Goal: Information Seeking & Learning: Check status

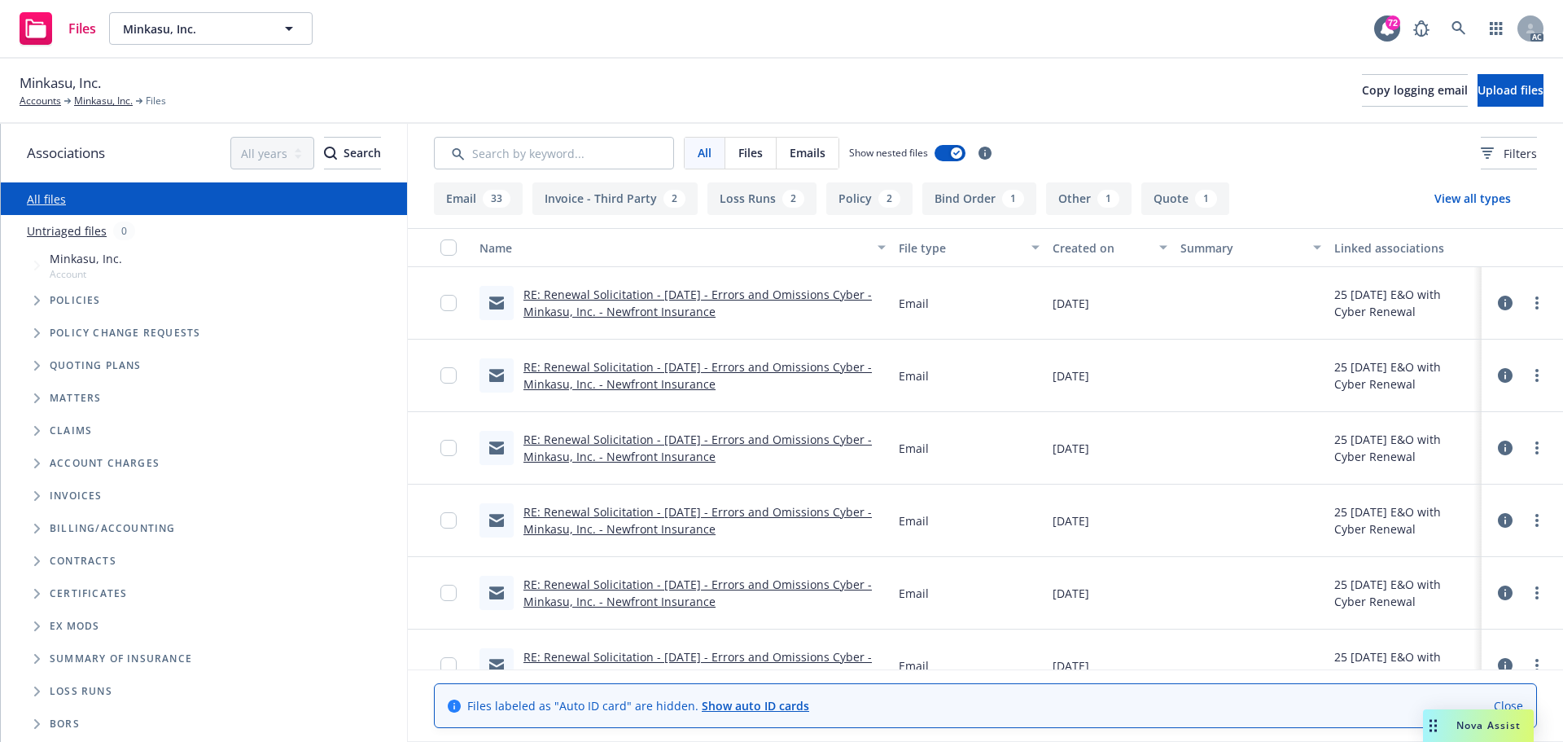
click at [1499, 730] on span "Nova Assist" at bounding box center [1488, 725] width 64 height 14
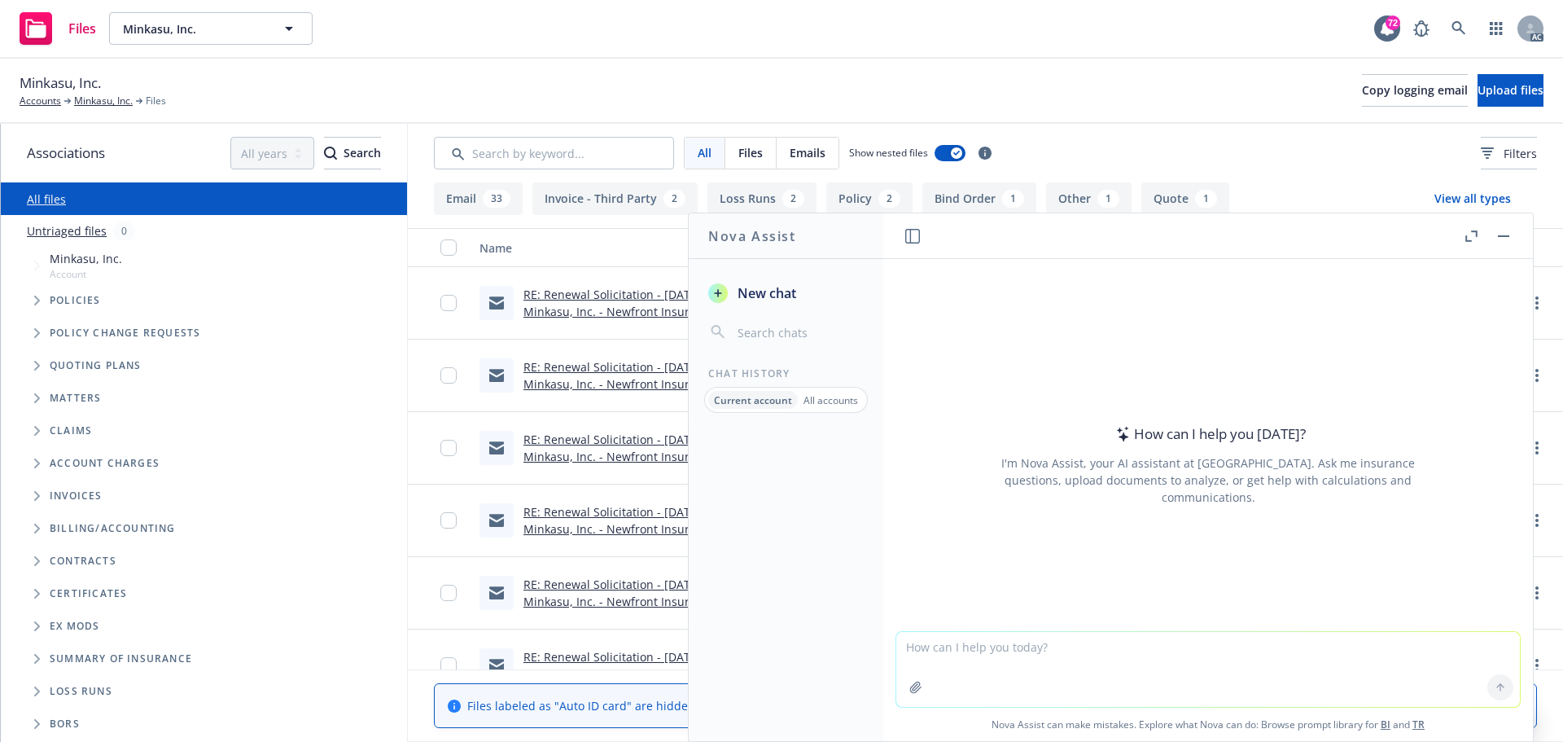
click at [965, 664] on textarea at bounding box center [1208, 669] width 624 height 75
click at [1119, 644] on textarea "what coverage means in" at bounding box center [1208, 668] width 624 height 77
click at [1018, 644] on textarea "what coverage means in E&O policy" at bounding box center [1208, 668] width 624 height 77
click at [1090, 646] on textarea "what coverage means about in E&O policy" at bounding box center [1208, 668] width 624 height 77
click at [1053, 648] on textarea "what coverage means about in E&O policy" at bounding box center [1208, 668] width 624 height 77
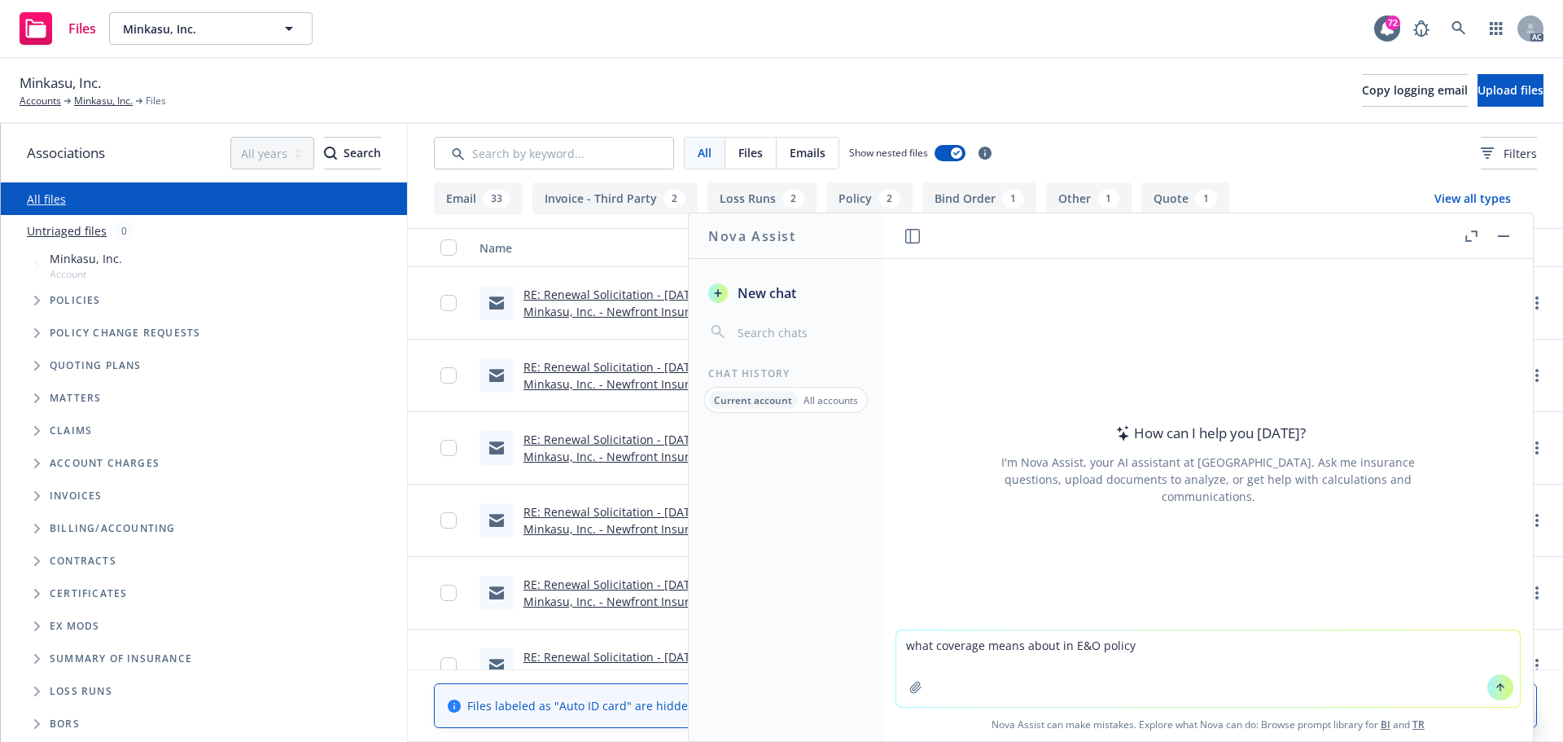
paste textarea "wrongful collection exclusion"
type textarea "what coverage means about wrongful collection exclusion in E&O policy"
click at [1495, 689] on icon at bounding box center [1500, 686] width 11 height 11
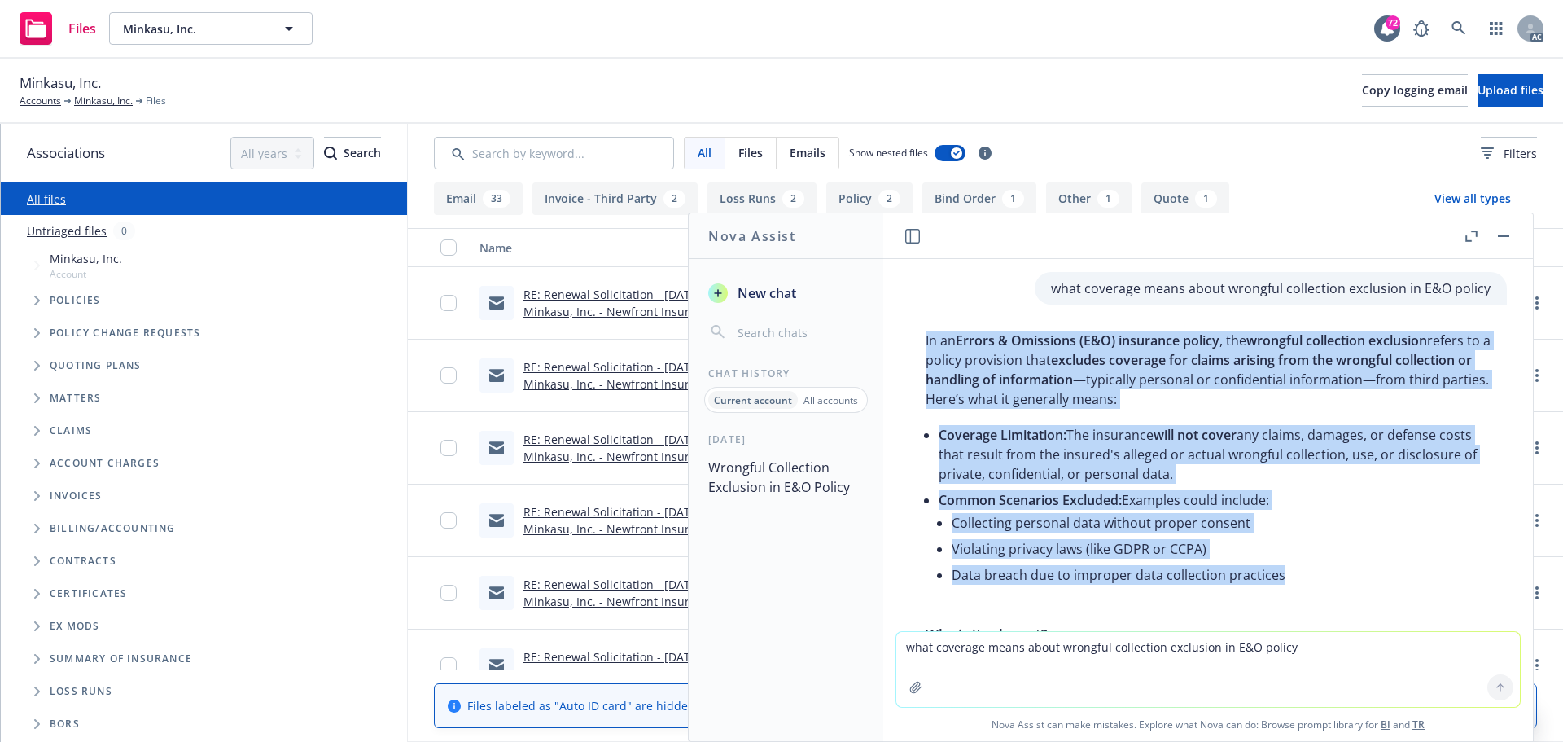
drag, startPoint x: 924, startPoint y: 338, endPoint x: 1333, endPoint y: 541, distance: 456.6
click at [1298, 570] on div "In an Errors & Omissions (E&O) insurance policy , the wrongful collection exclu…" at bounding box center [1208, 704] width 598 height 760
copy div "In an Errors & Omissions (E&O) insurance policy , the wrongful collection exclu…"
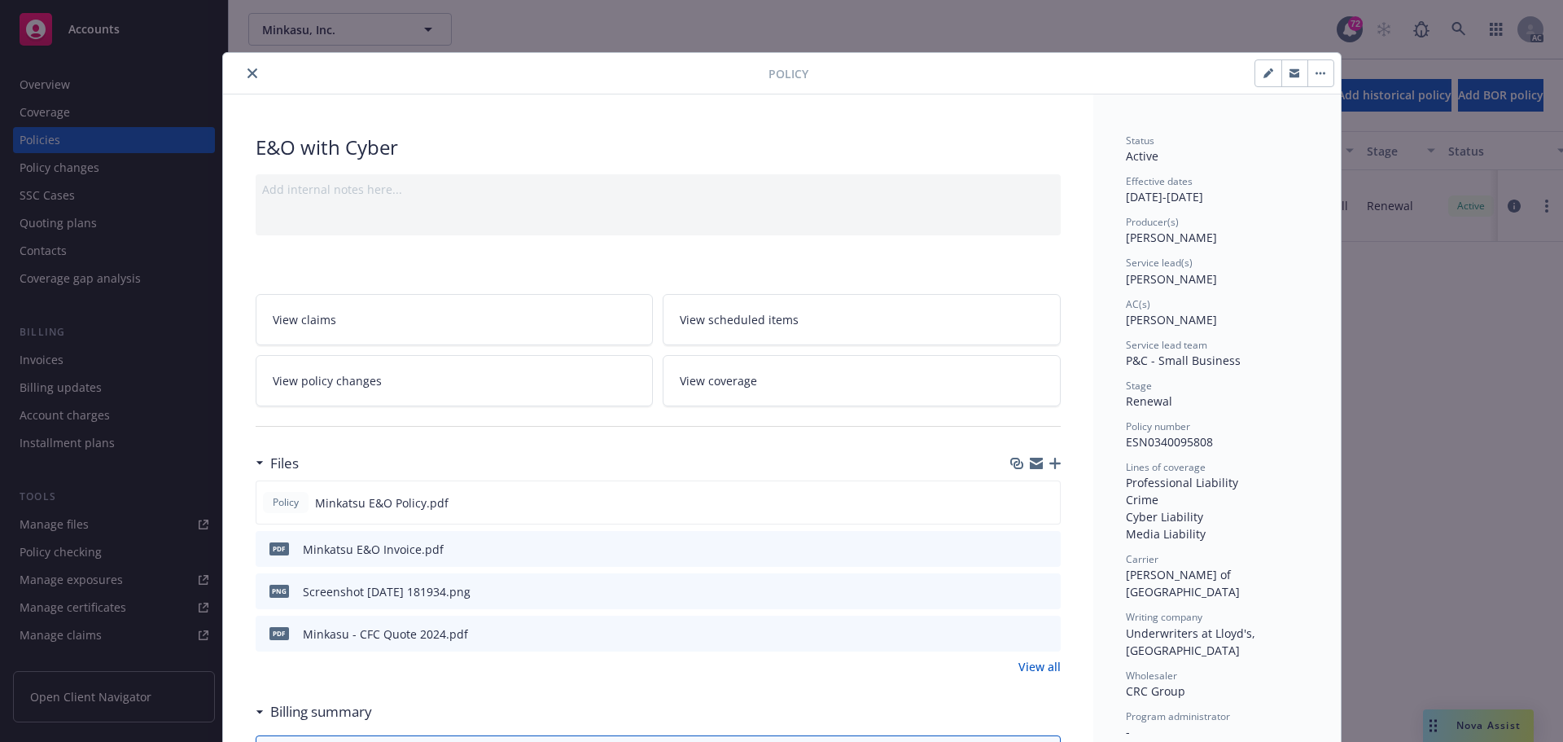
scroll to position [326, 0]
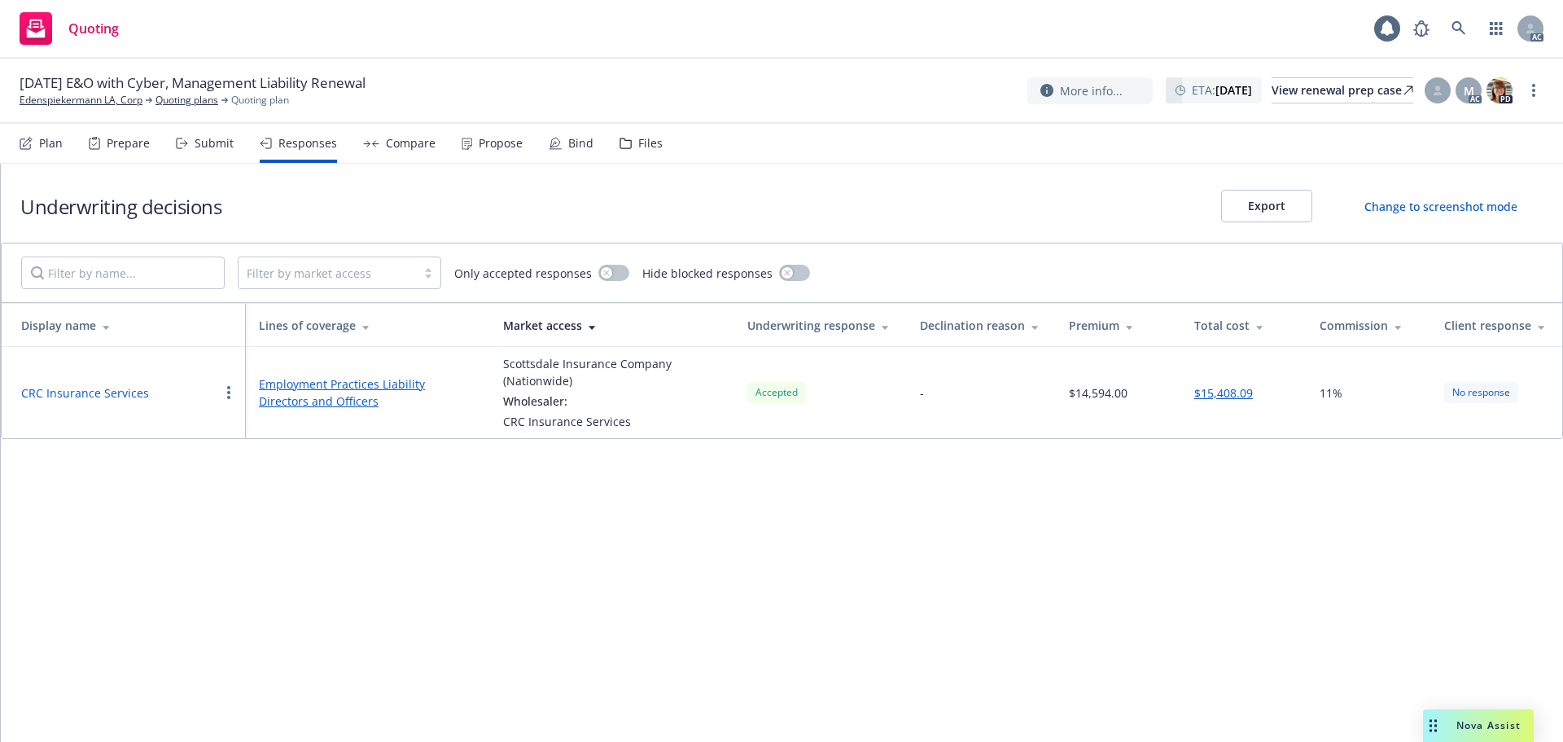
click at [485, 150] on div "Propose" at bounding box center [501, 143] width 44 height 13
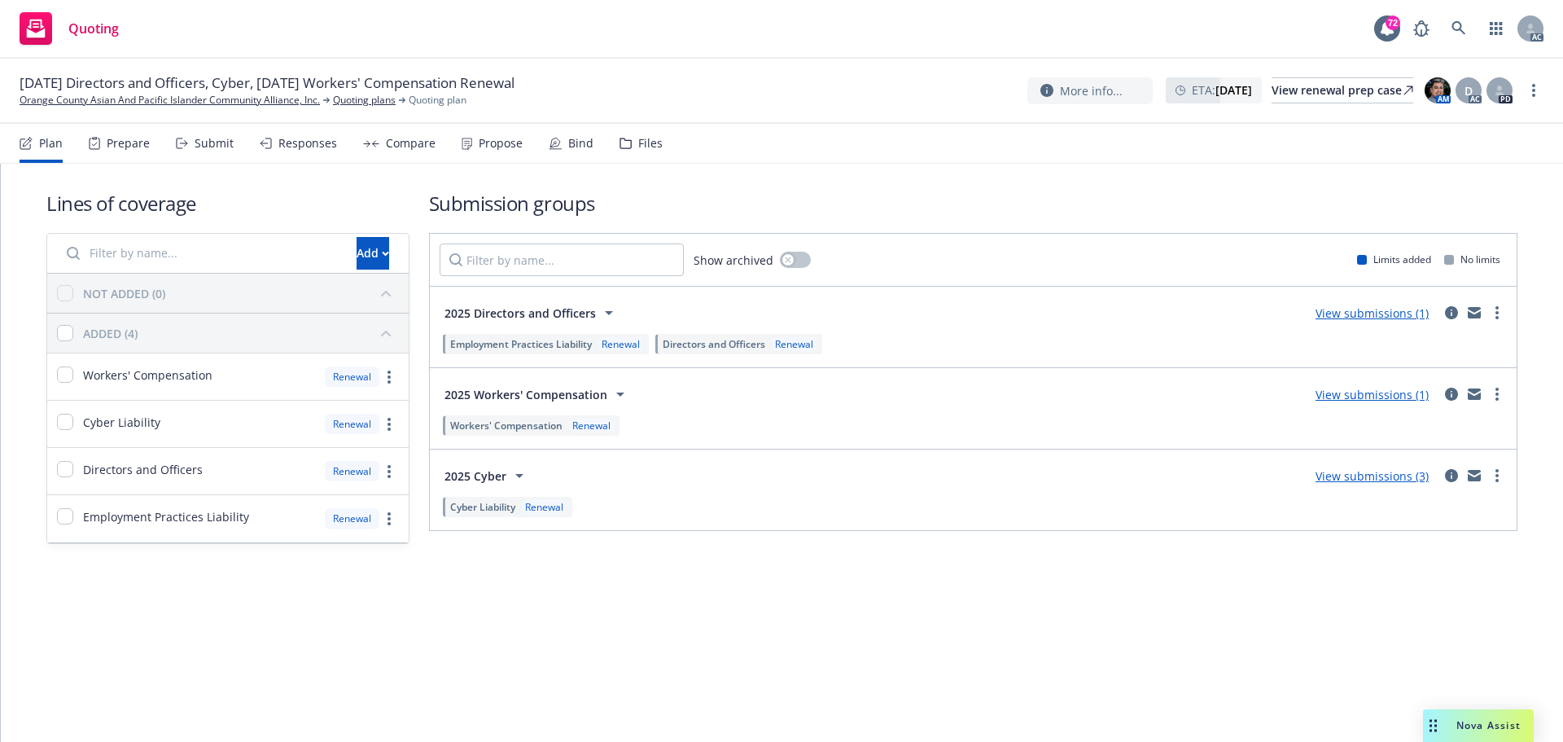
click at [226, 154] on div "Submit" at bounding box center [205, 143] width 58 height 39
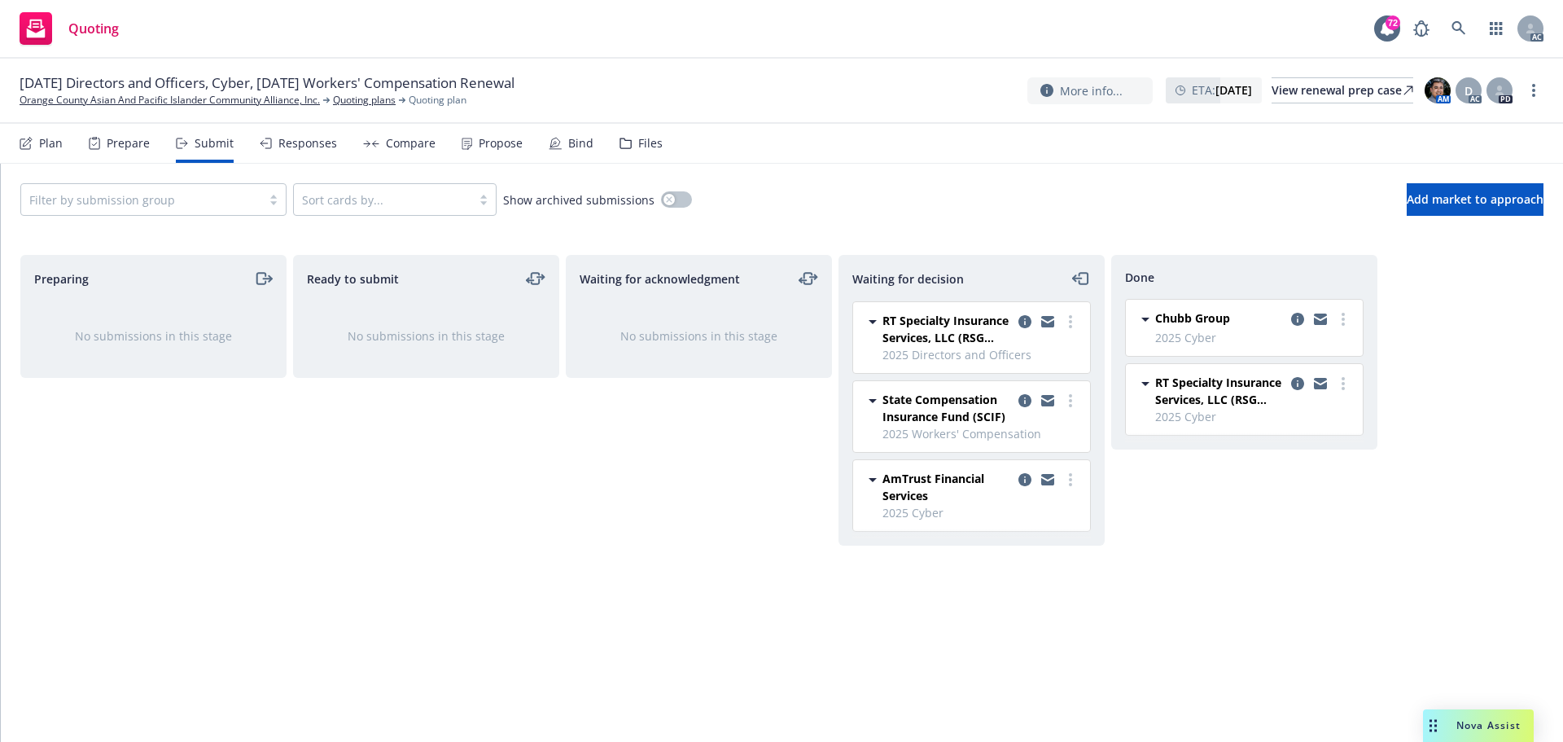
click at [322, 151] on div "Responses" at bounding box center [298, 143] width 77 height 39
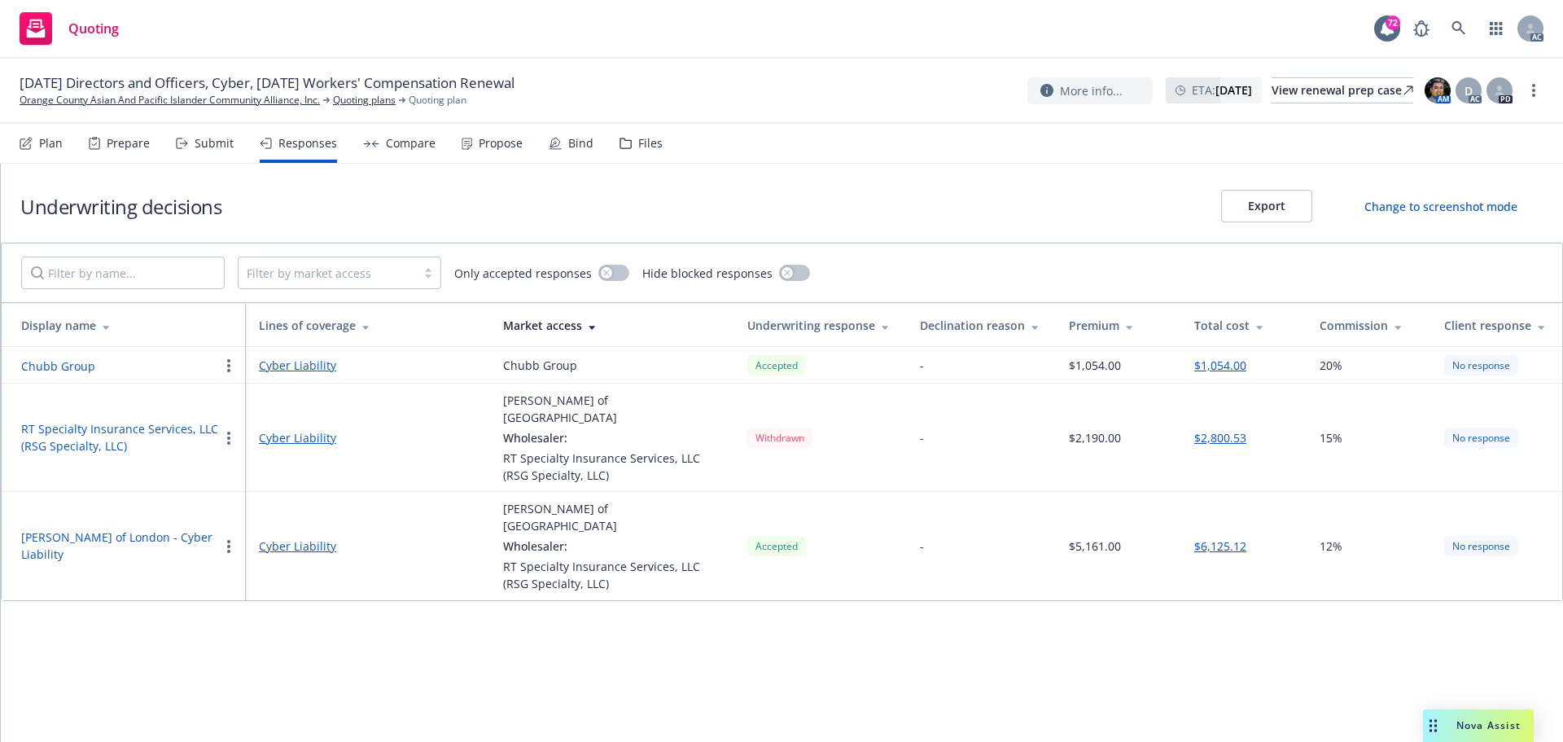
click at [480, 153] on div "Propose" at bounding box center [492, 143] width 61 height 39
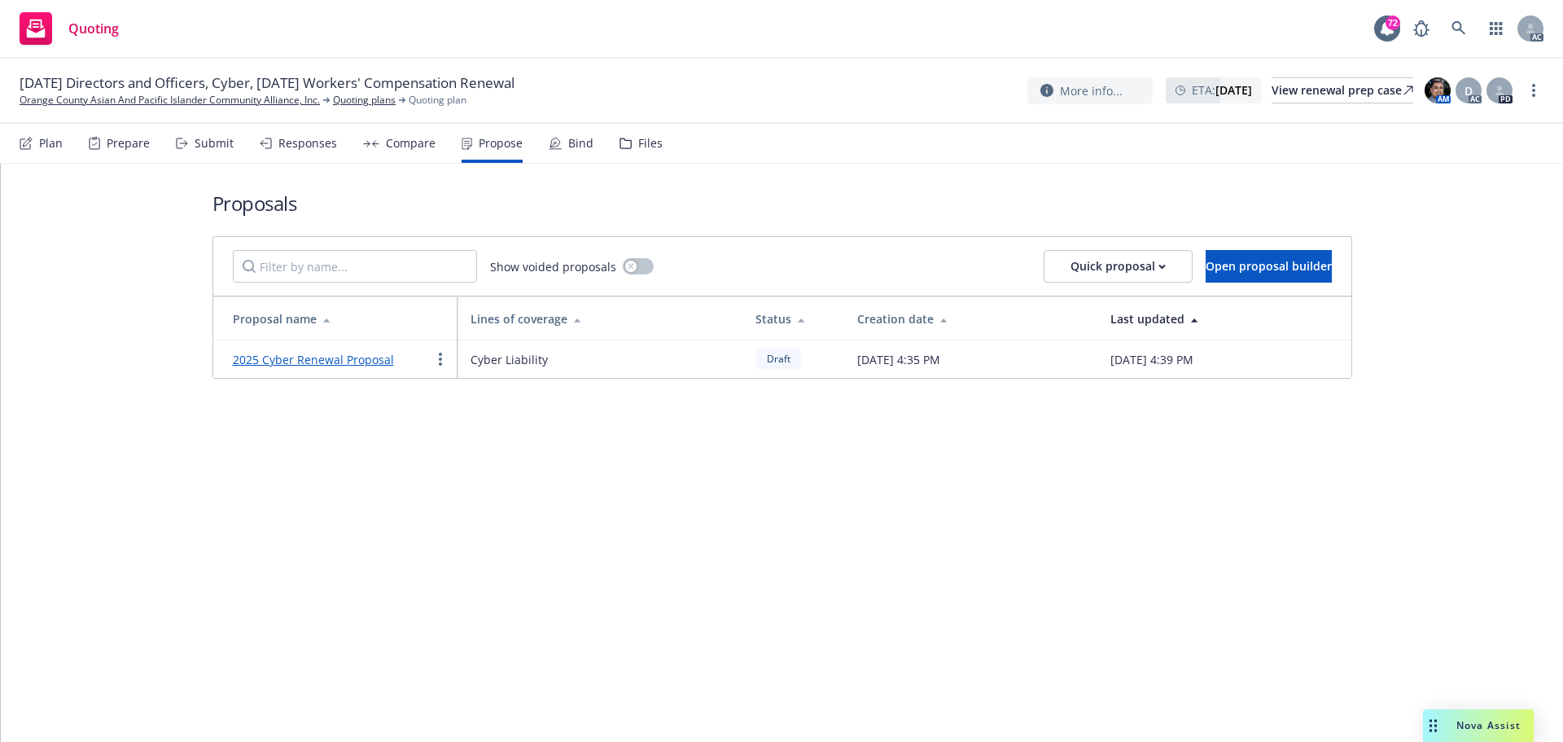
click at [341, 357] on link "2025 Cyber Renewal Proposal" at bounding box center [313, 359] width 161 height 15
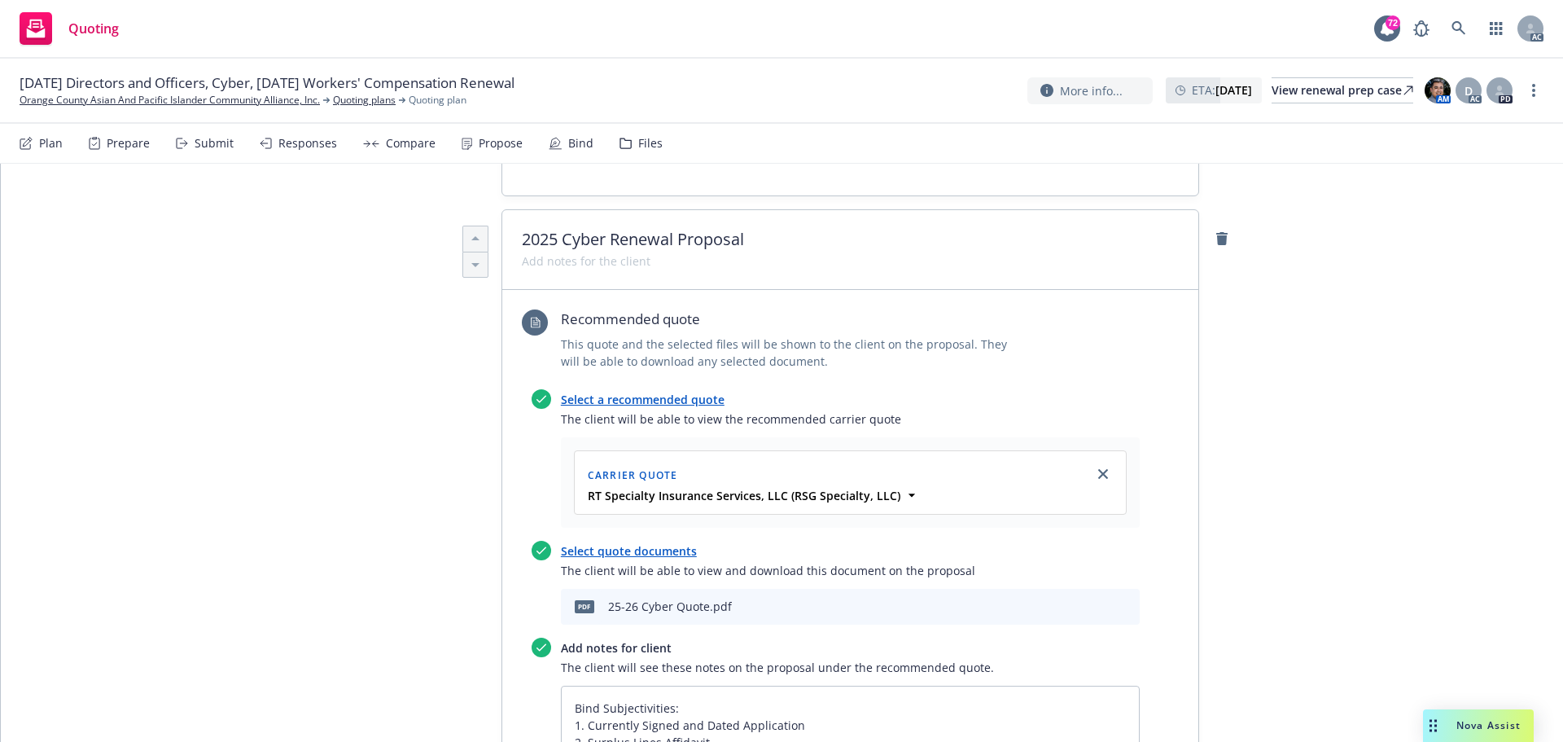
scroll to position [570, 0]
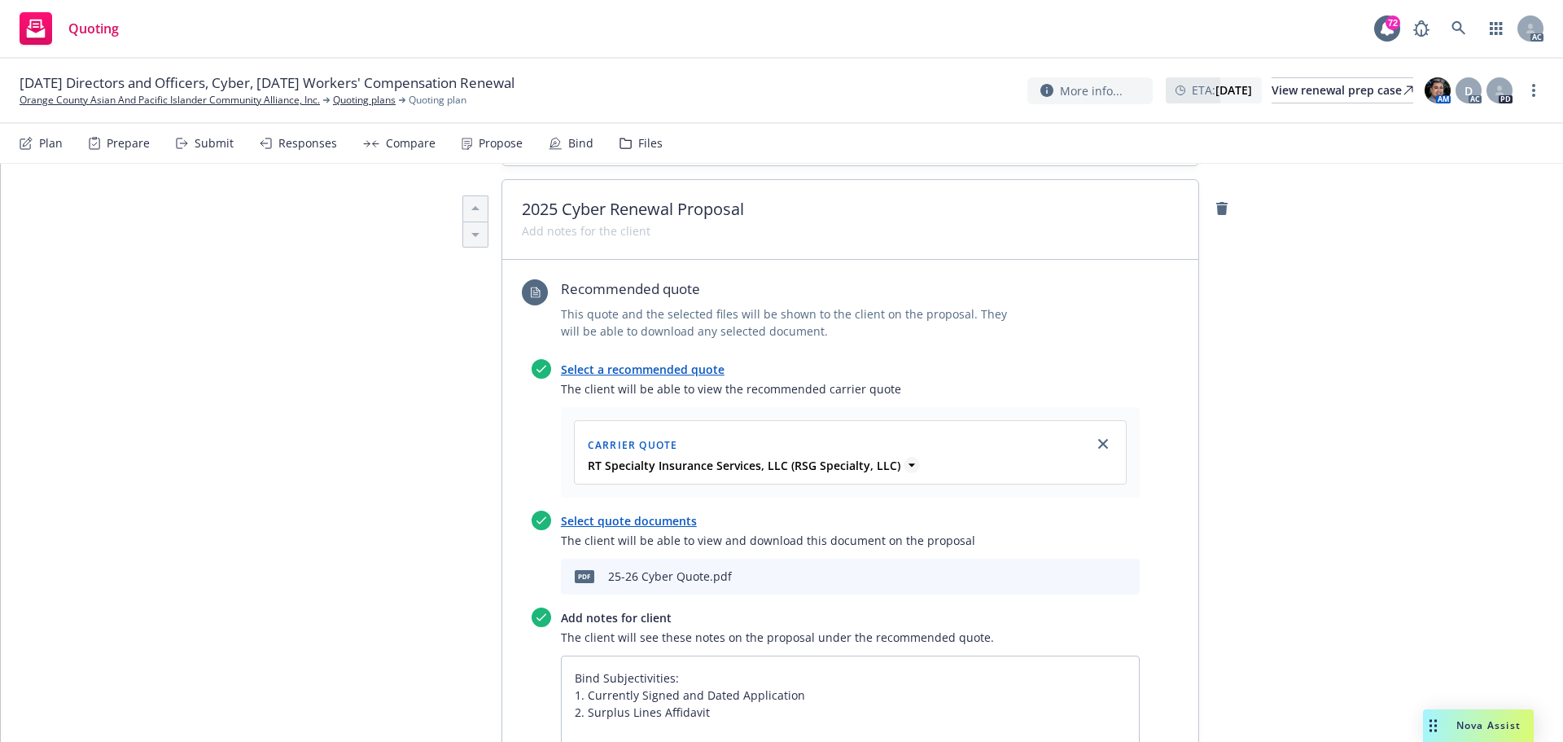
click at [909, 463] on icon at bounding box center [912, 464] width 7 height 3
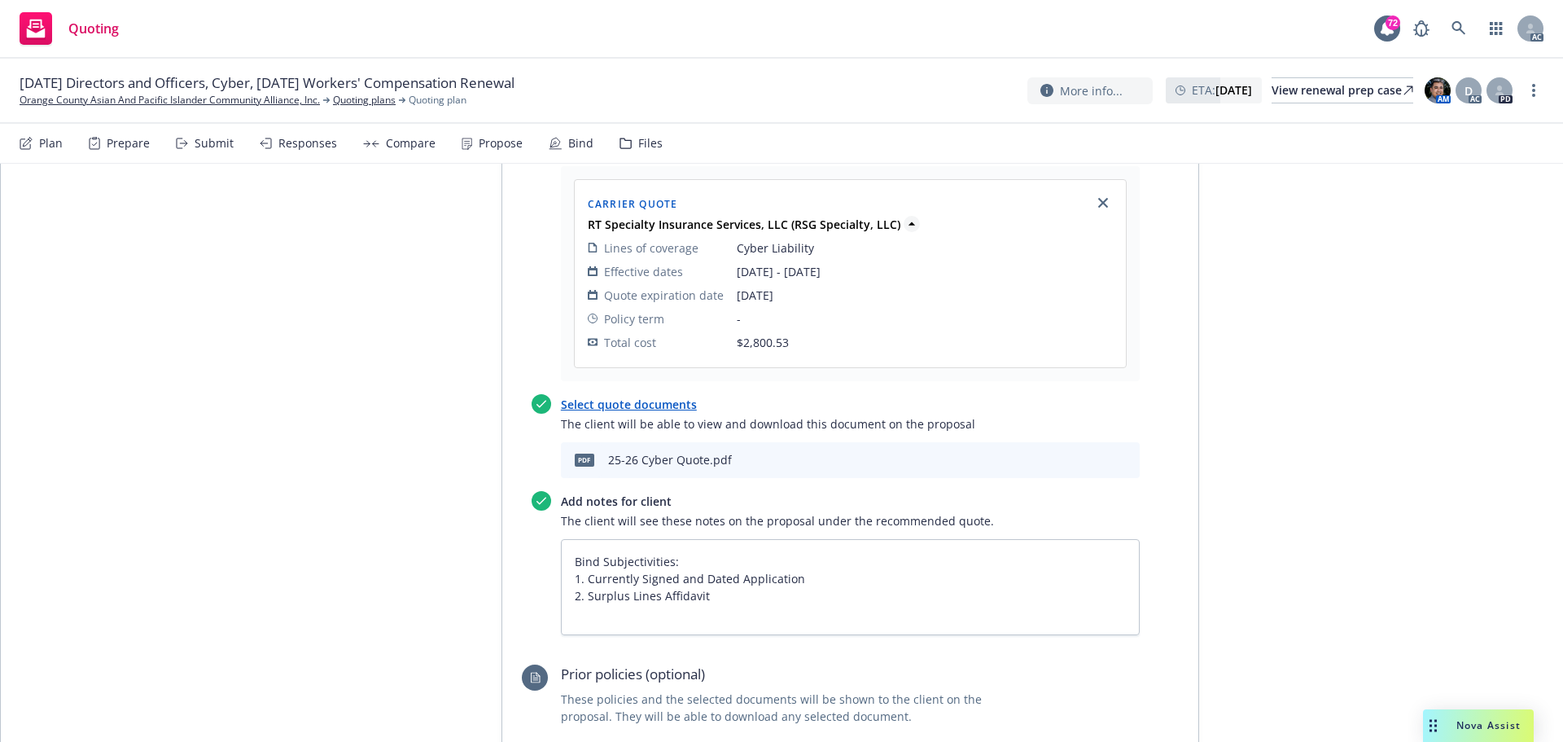
scroll to position [648, 0]
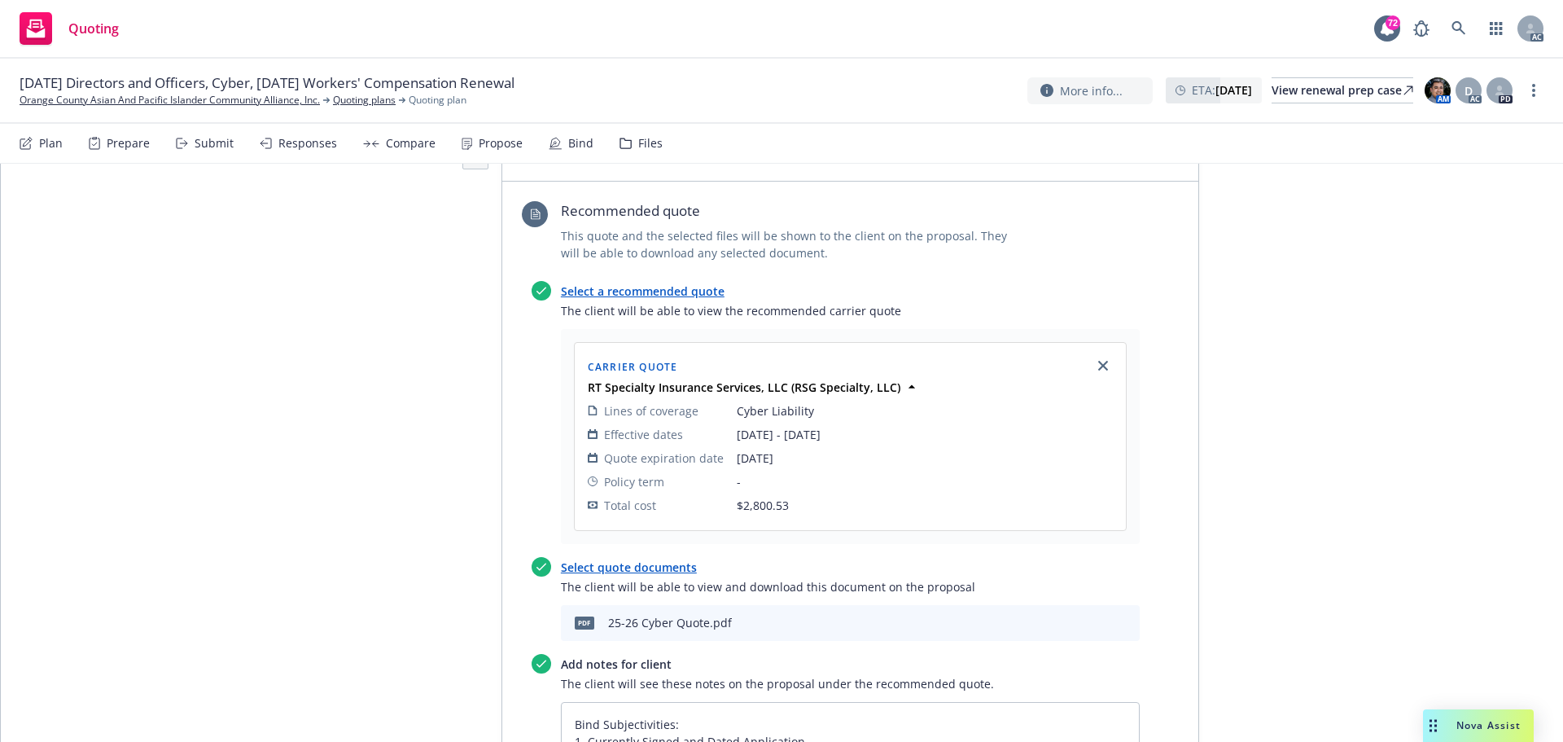
click at [274, 147] on div "Responses" at bounding box center [298, 143] width 77 height 39
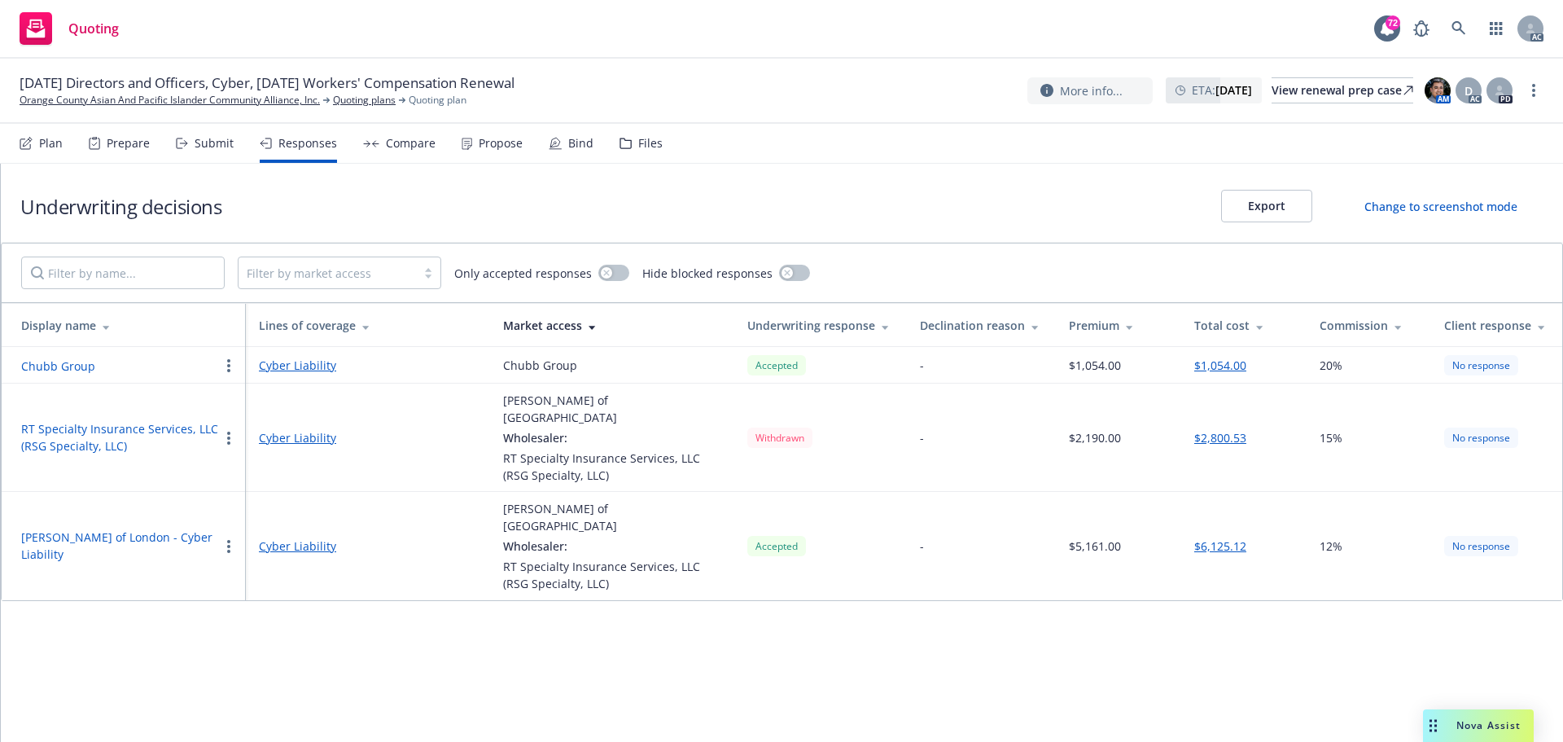
click at [90, 420] on button "RT Specialty Insurance Services, LLC (RSG Specialty, LLC)" at bounding box center [120, 437] width 198 height 34
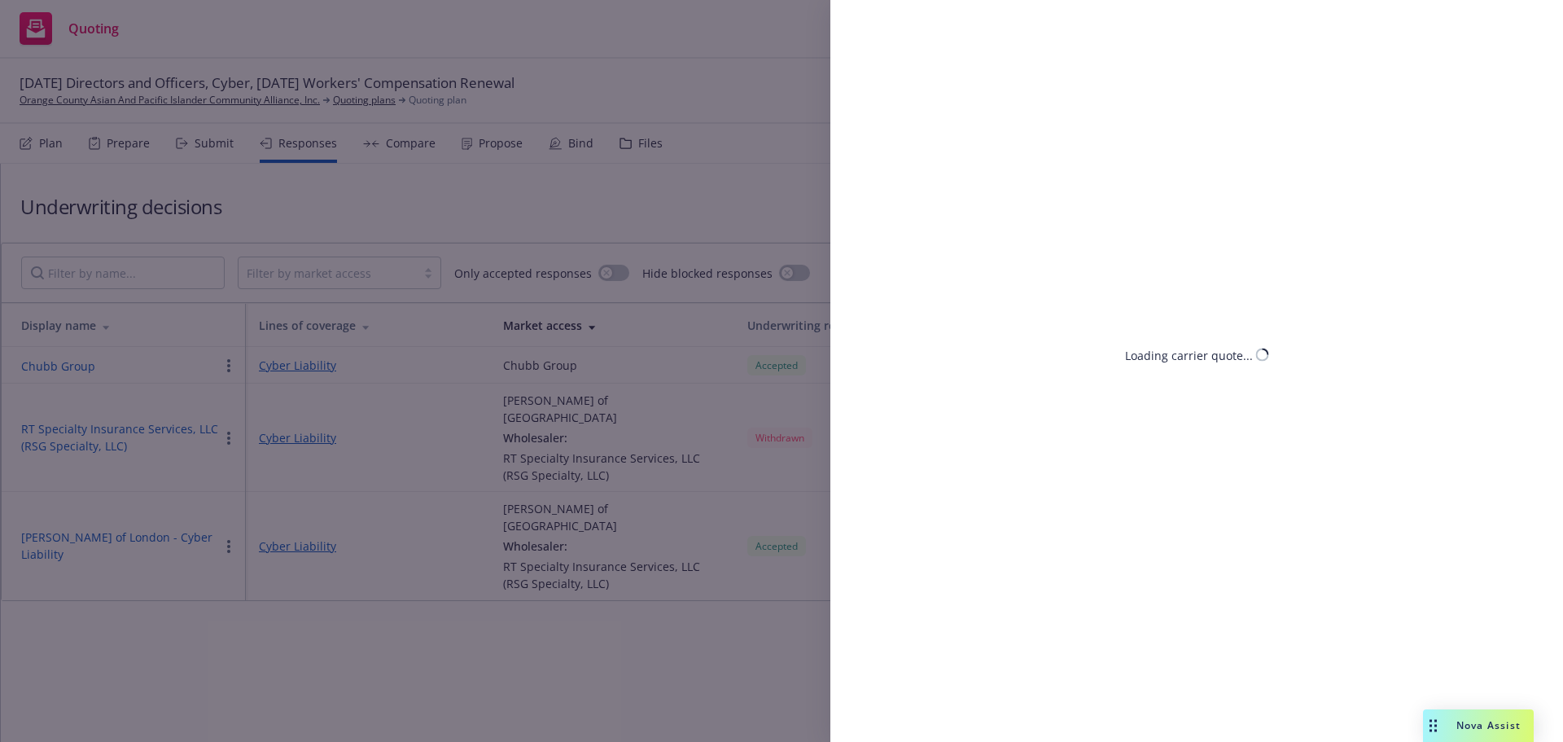
select select "CA"
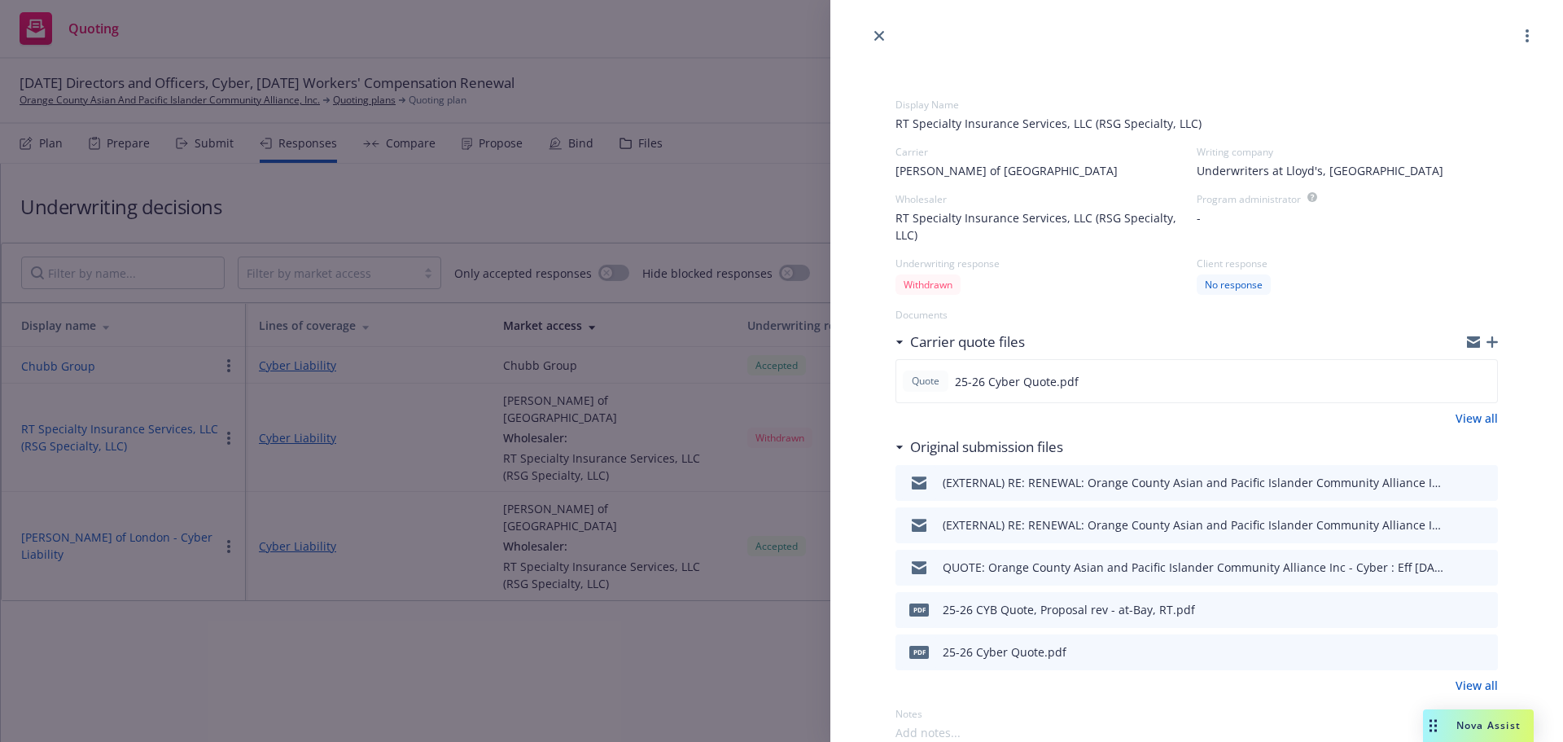
click at [248, 626] on div "Display Name RT Specialty Insurance Services, LLC (RSG Specialty, LLC) Carrier …" at bounding box center [781, 371] width 1563 height 742
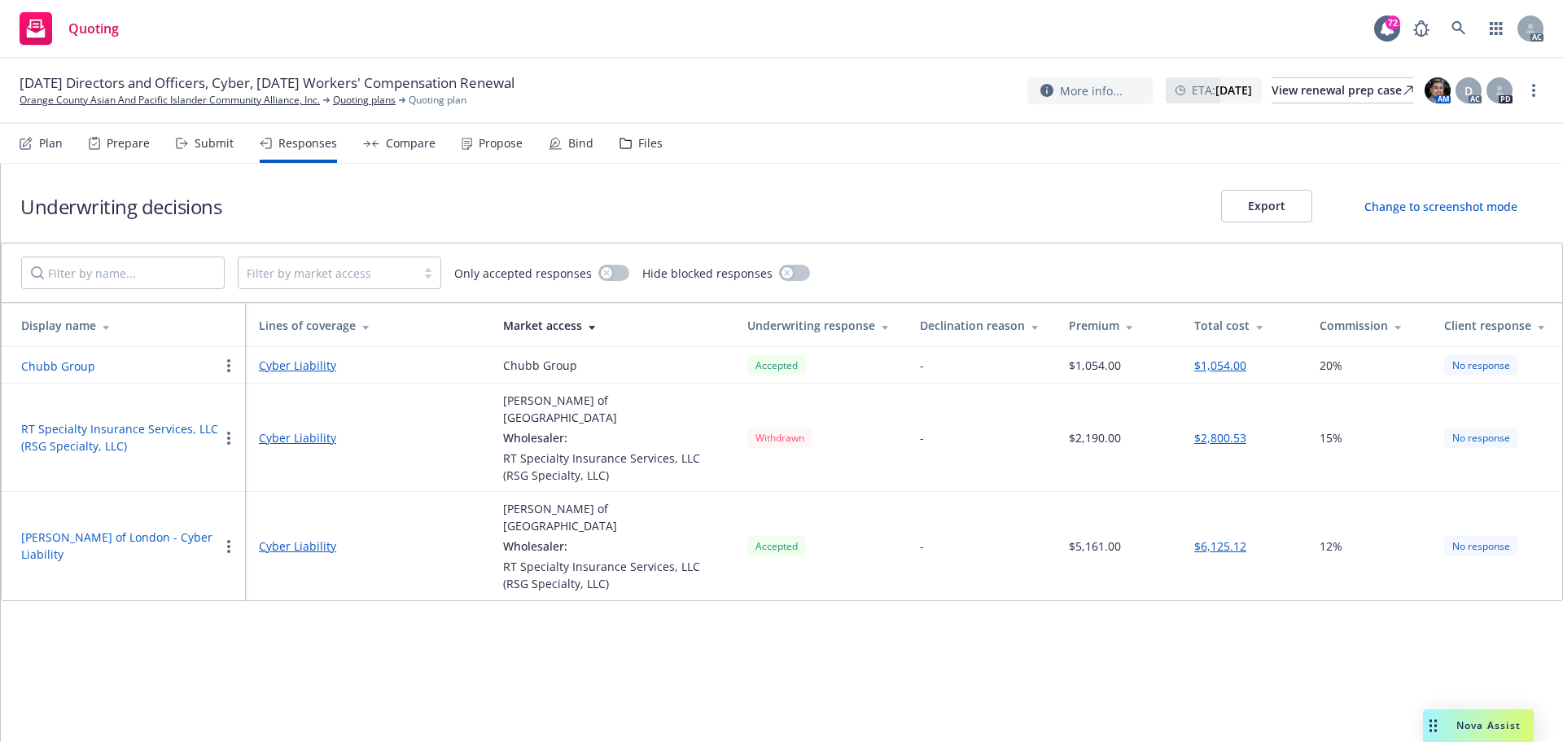
click at [143, 528] on button "Lloyd's of London - Cyber Liability" at bounding box center [120, 545] width 198 height 34
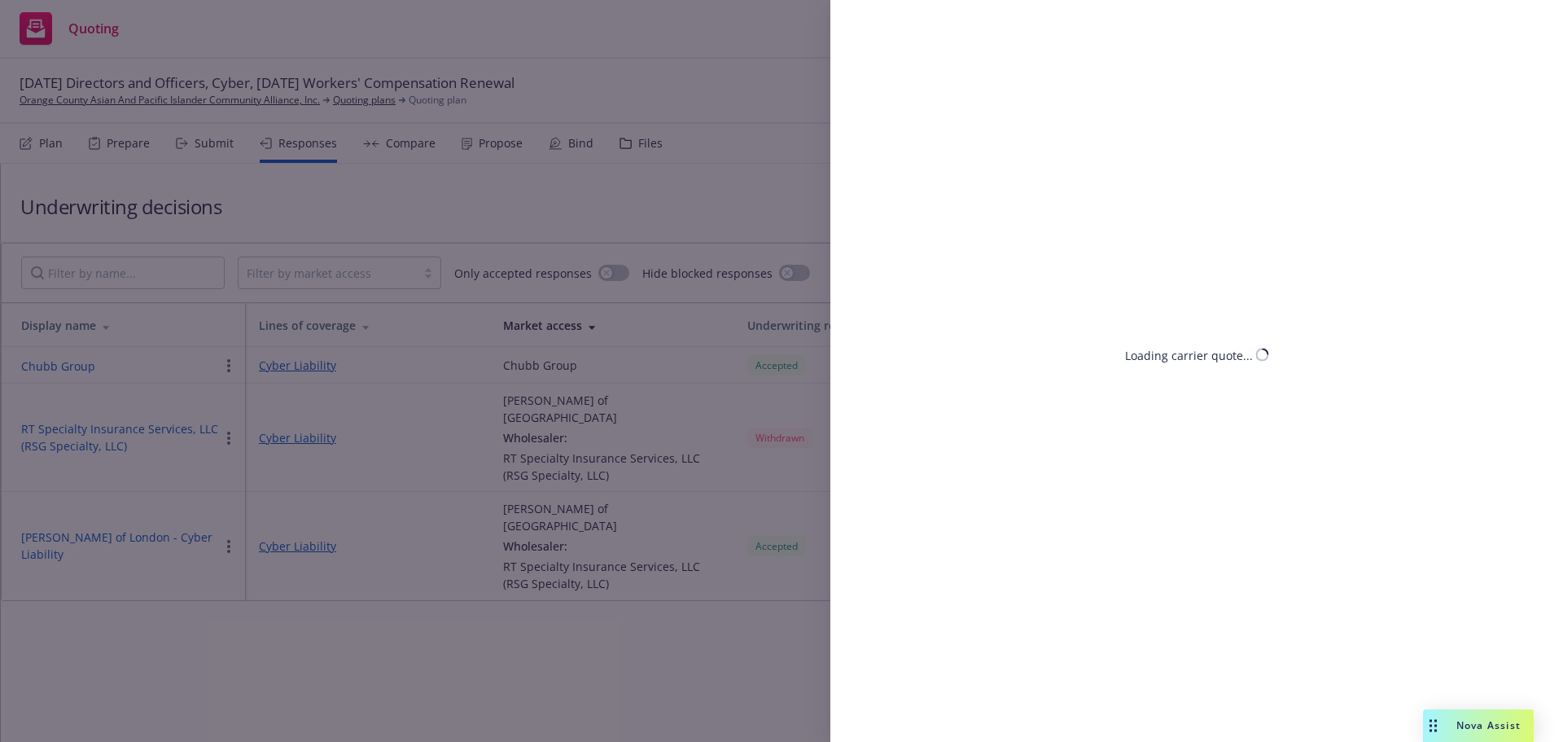
select select "CA"
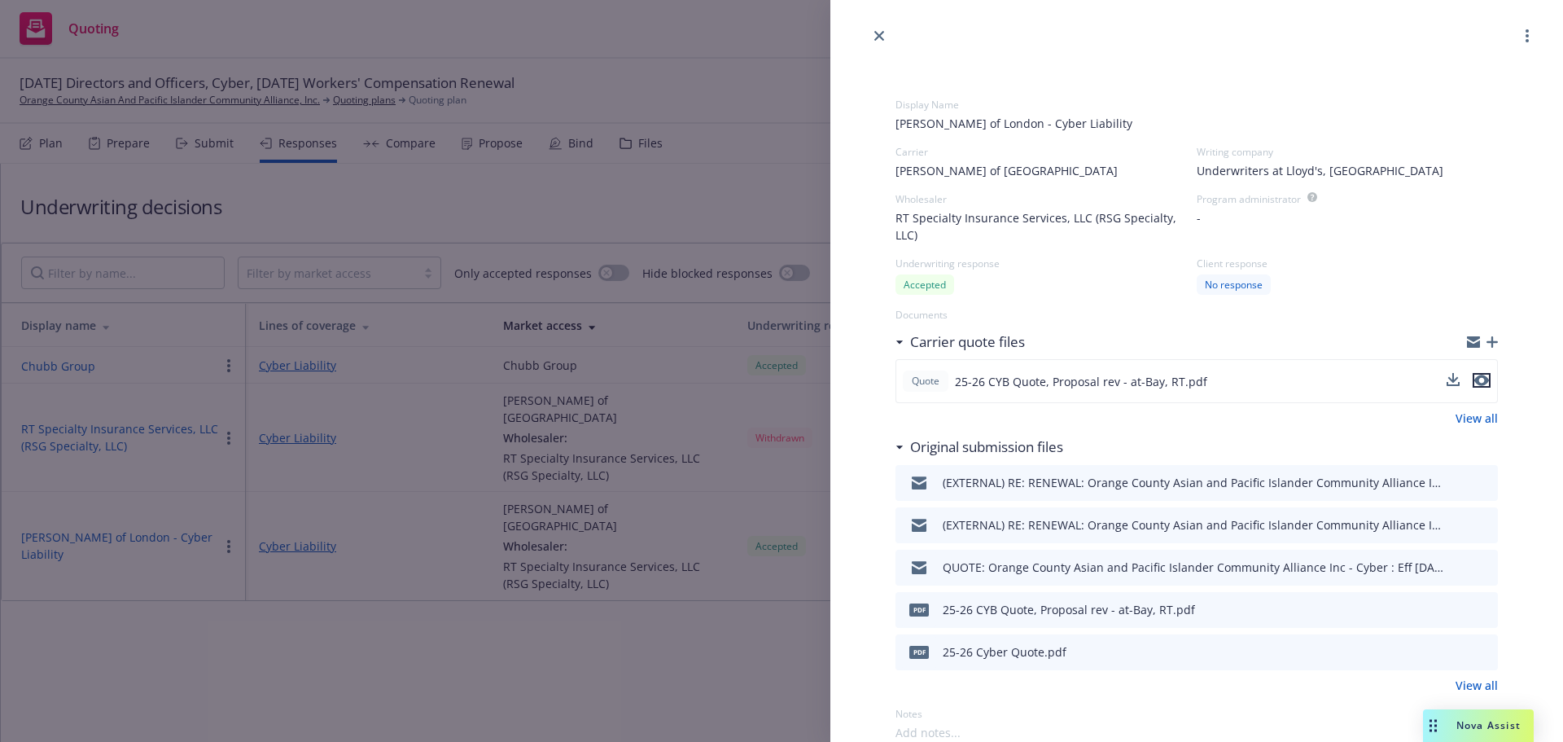
click at [1474, 382] on icon "preview file" at bounding box center [1481, 380] width 15 height 11
click at [46, 619] on div "Display Name Lloyd's of London - Cyber Liability Carrier Lloyd's of London Writ…" at bounding box center [781, 371] width 1563 height 742
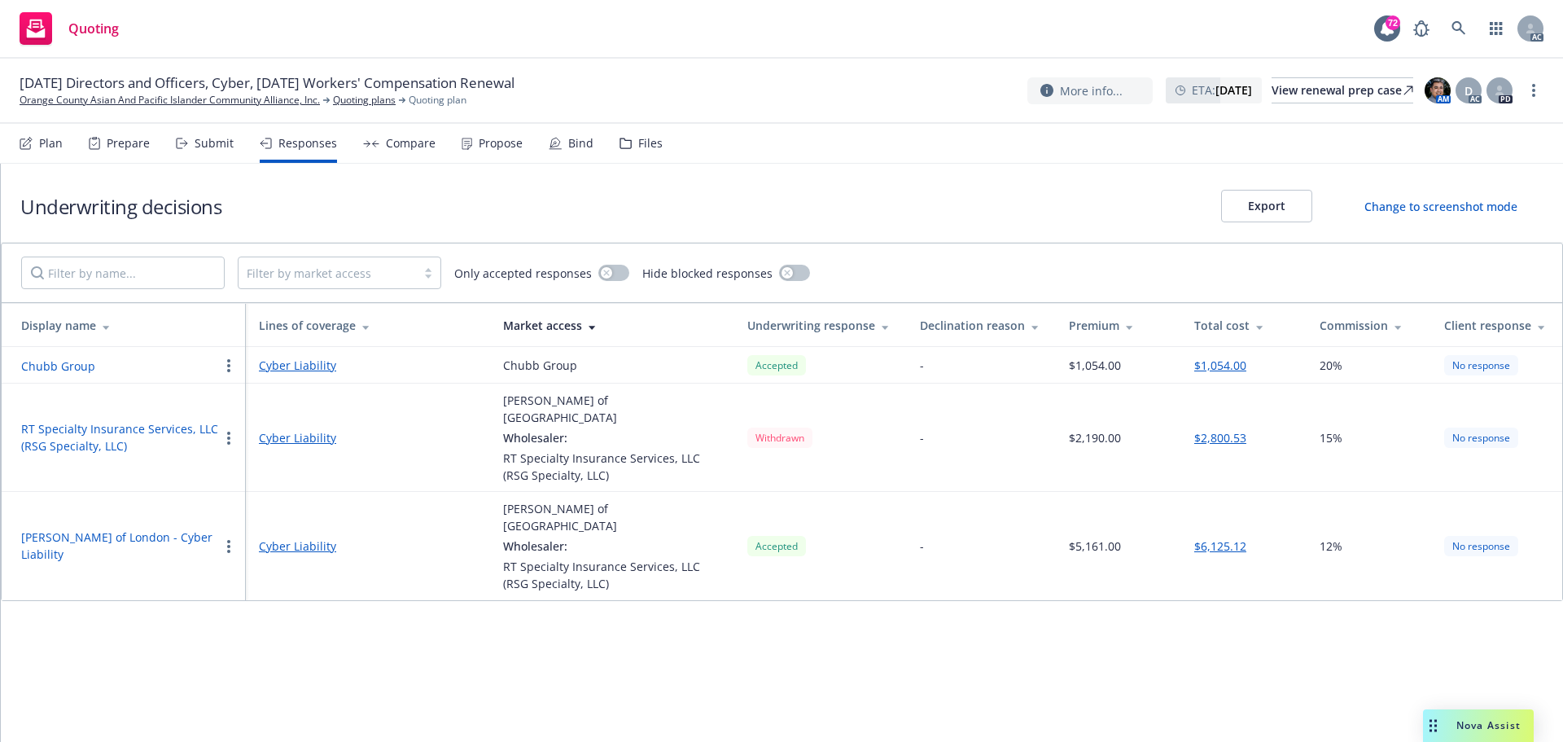
click at [131, 420] on button "RT Specialty Insurance Services, LLC (RSG Specialty, LLC)" at bounding box center [120, 437] width 198 height 34
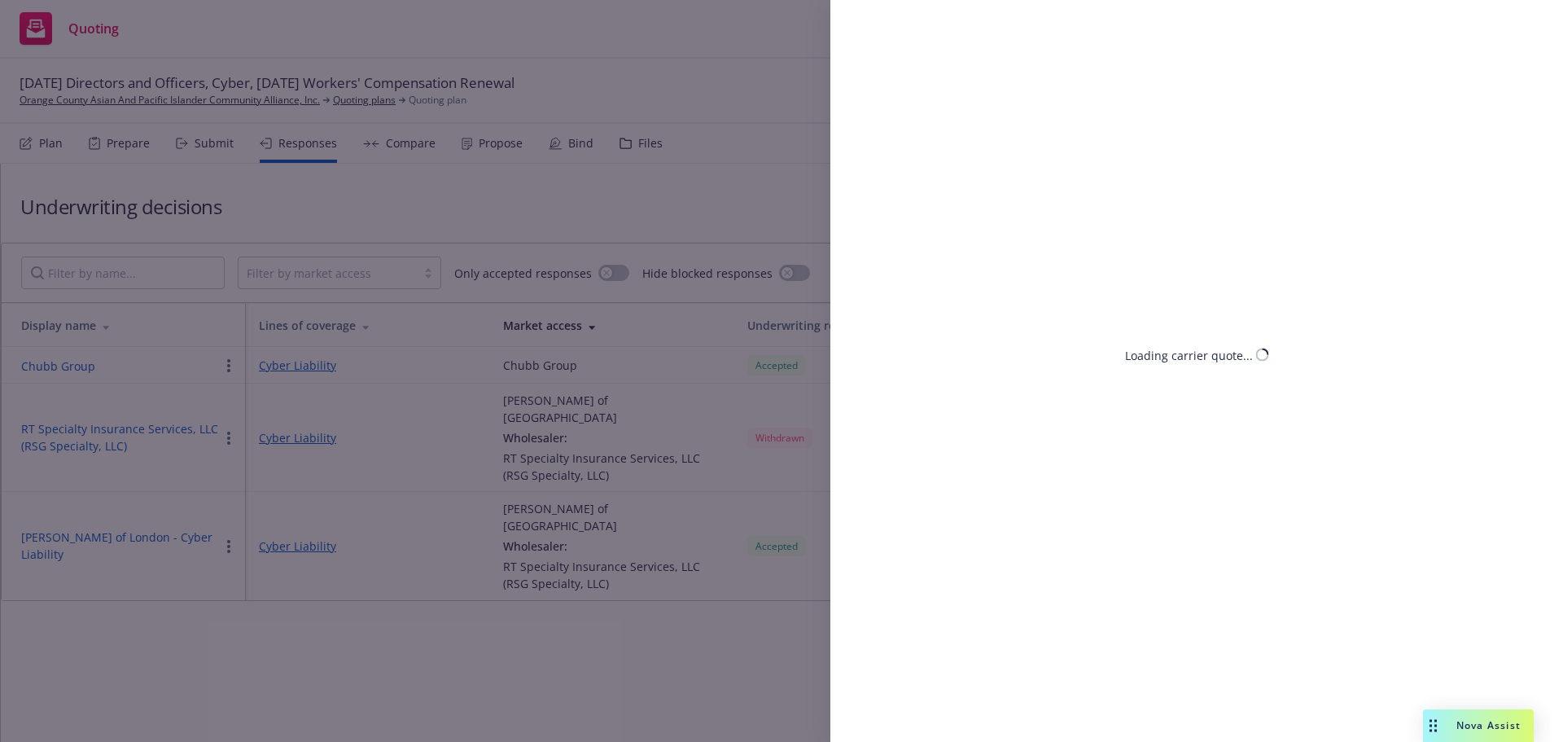
select select "CA"
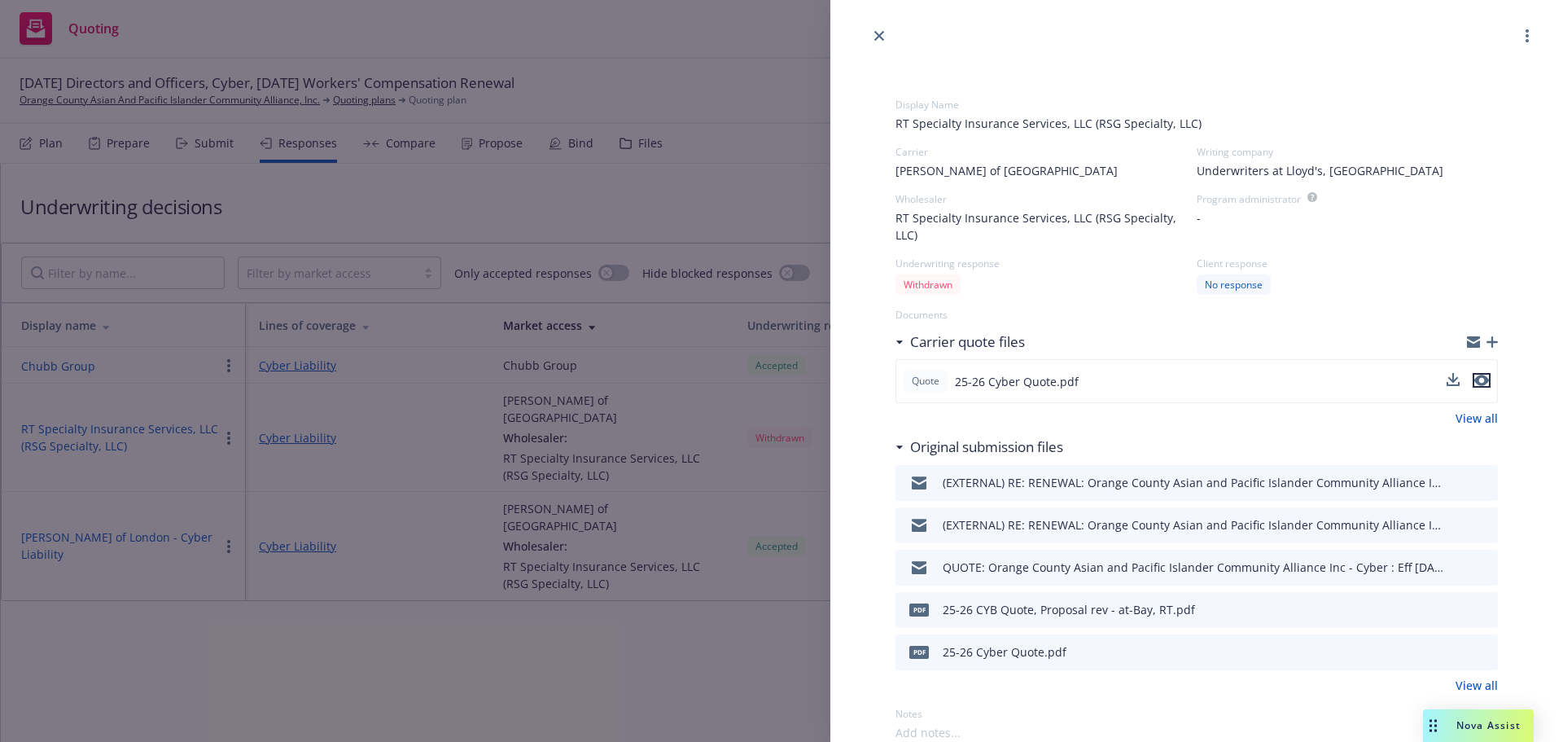
click at [1474, 380] on icon "preview file" at bounding box center [1481, 380] width 15 height 11
click at [606, 638] on div "Display Name RT Specialty Insurance Services, LLC (RSG Specialty, LLC) Carrier …" at bounding box center [781, 371] width 1563 height 742
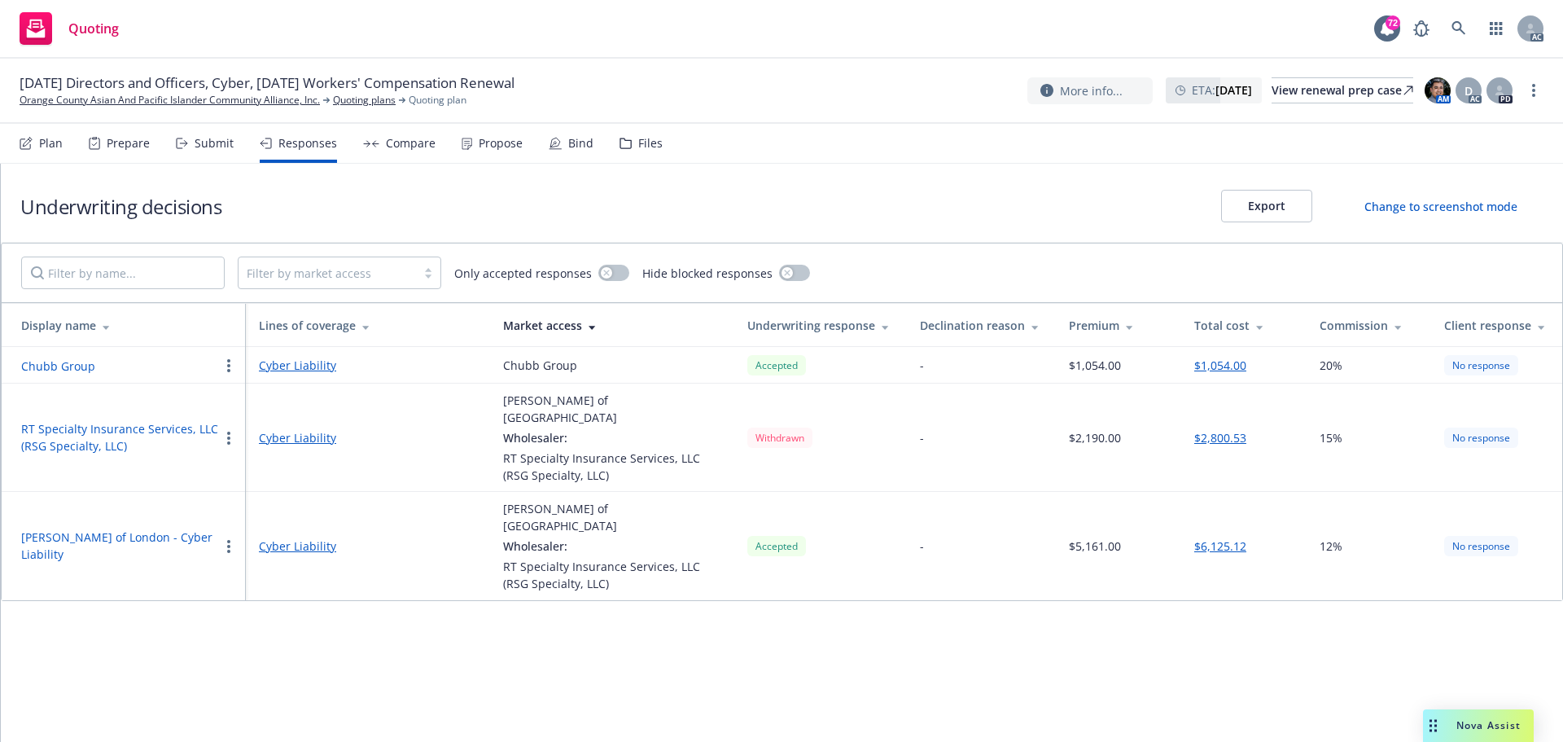
click at [685, 629] on div "Underwriting decisions Export Change to screenshot mode Filter by market access…" at bounding box center [782, 453] width 1562 height 578
click at [134, 420] on button "RT Specialty Insurance Services, LLC (RSG Specialty, LLC)" at bounding box center [120, 437] width 198 height 34
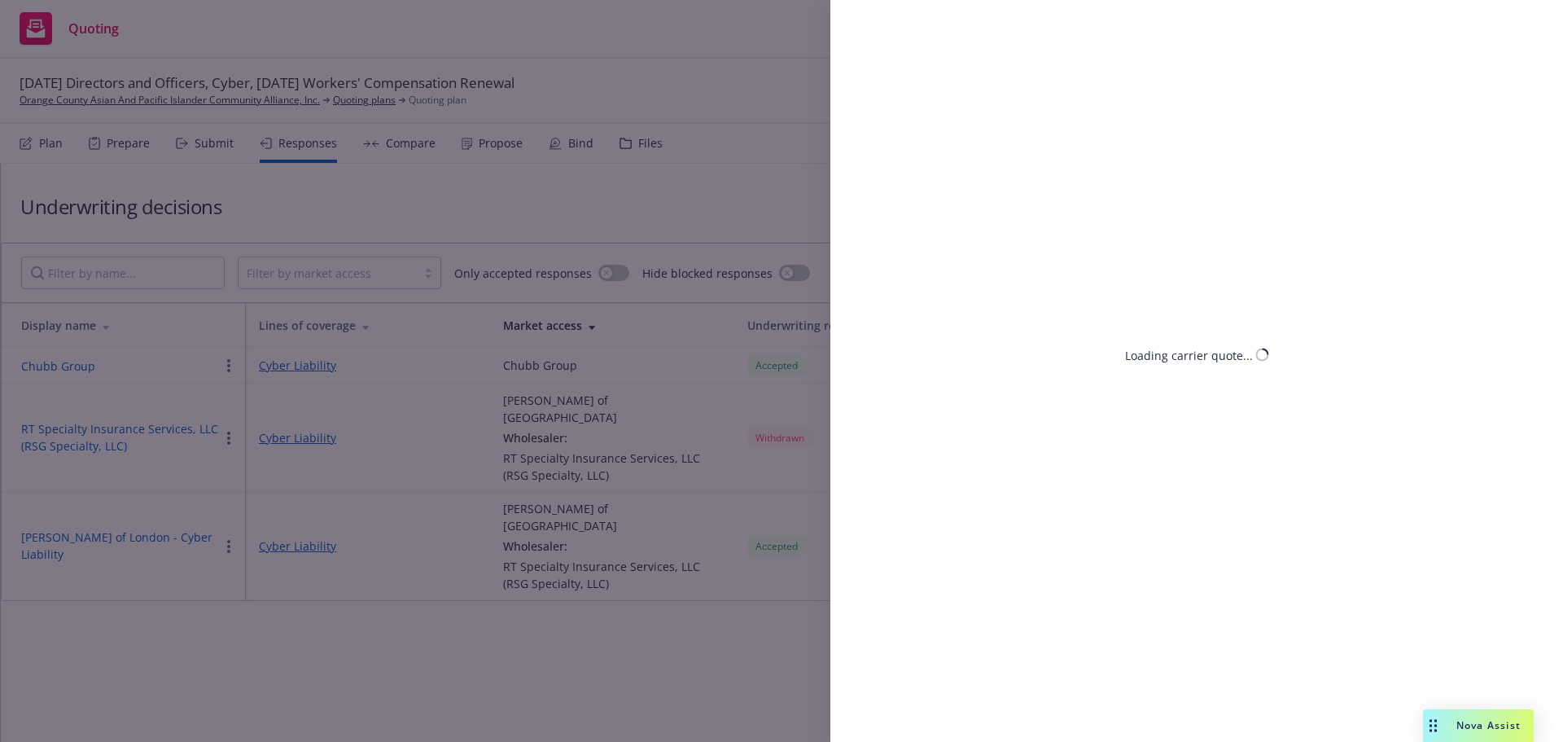
select select "CA"
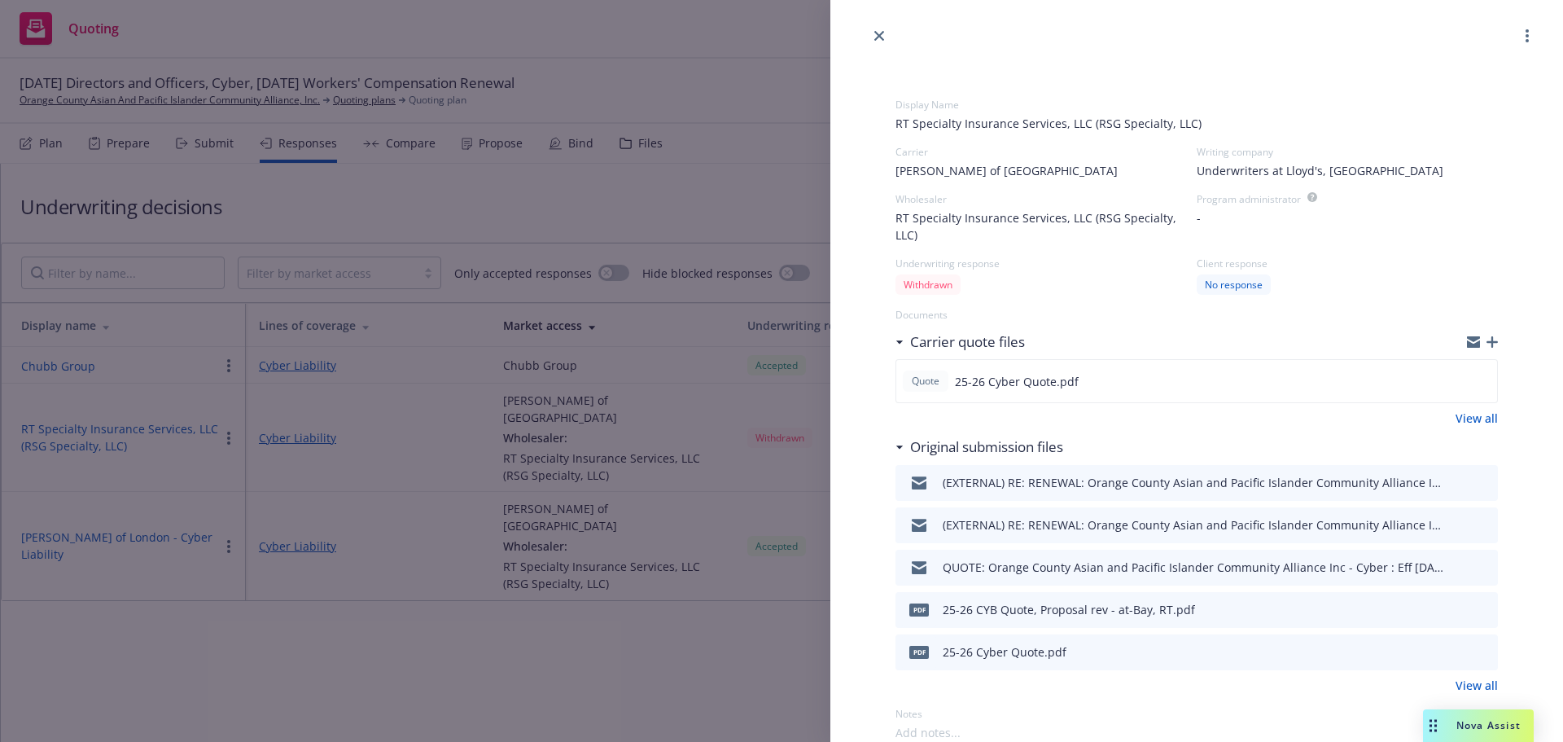
click at [672, 634] on div "Display Name RT Specialty Insurance Services, LLC (RSG Specialty, LLC) Carrier …" at bounding box center [781, 371] width 1563 height 742
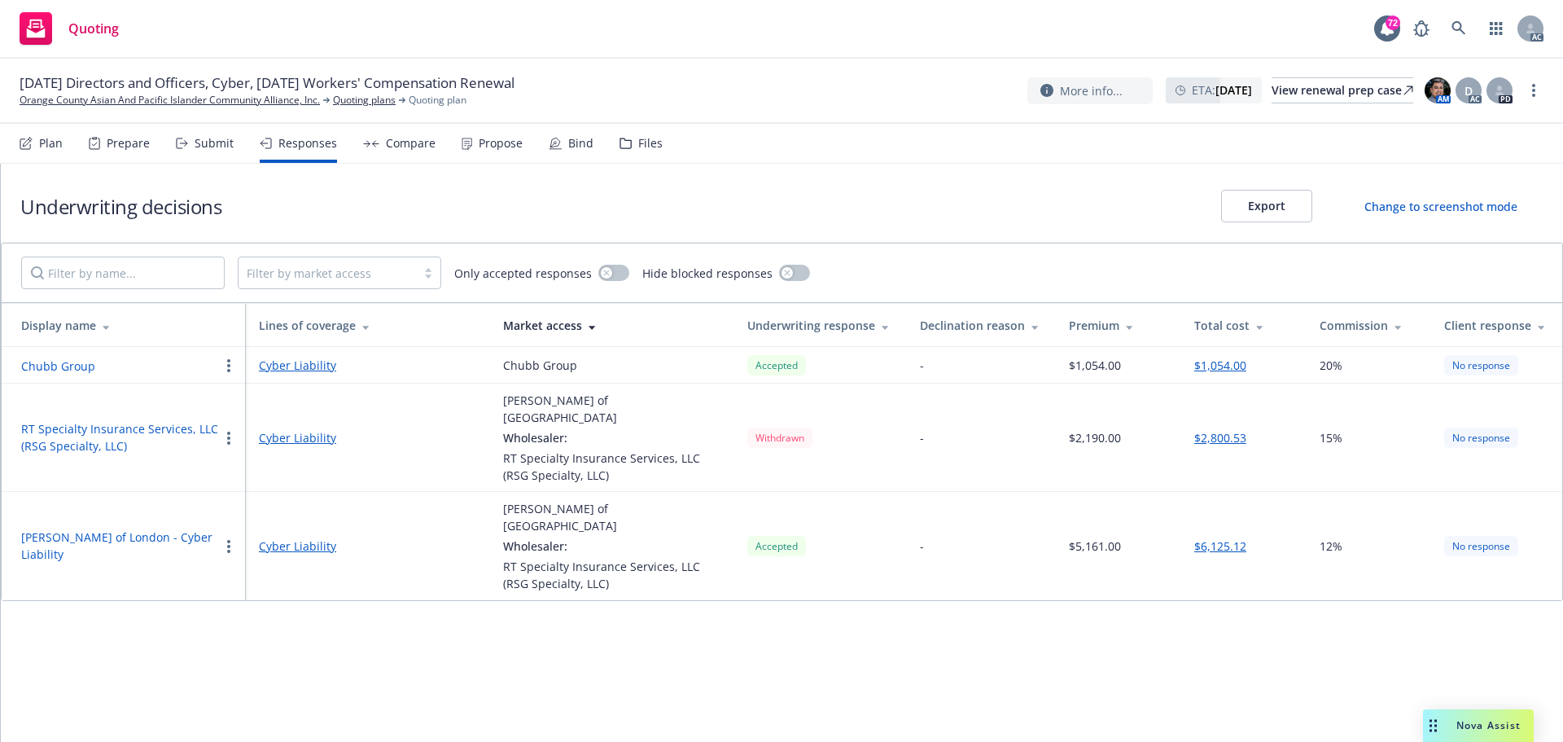
click at [411, 147] on div "Compare" at bounding box center [411, 143] width 50 height 13
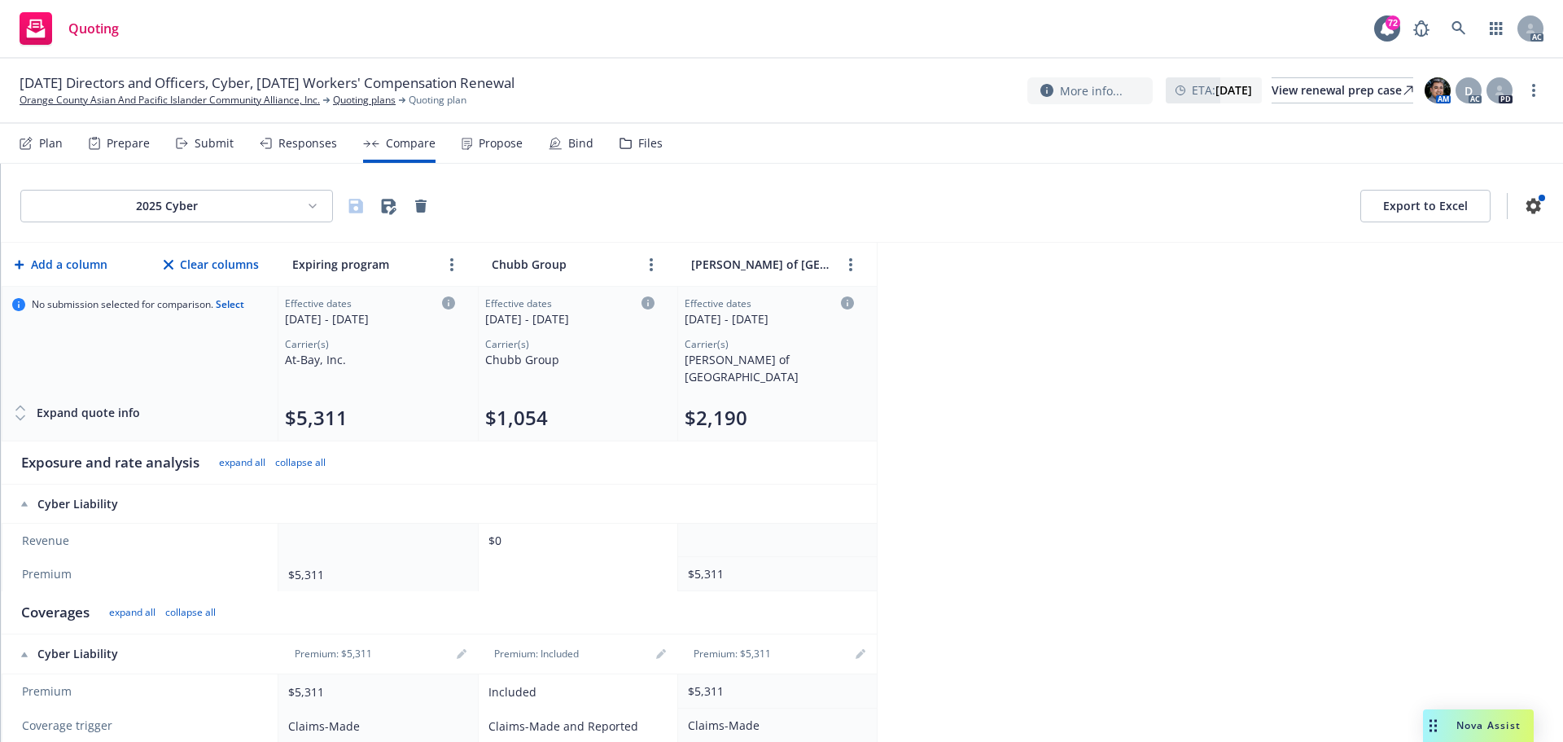
click at [286, 143] on div "Responses" at bounding box center [307, 143] width 59 height 13
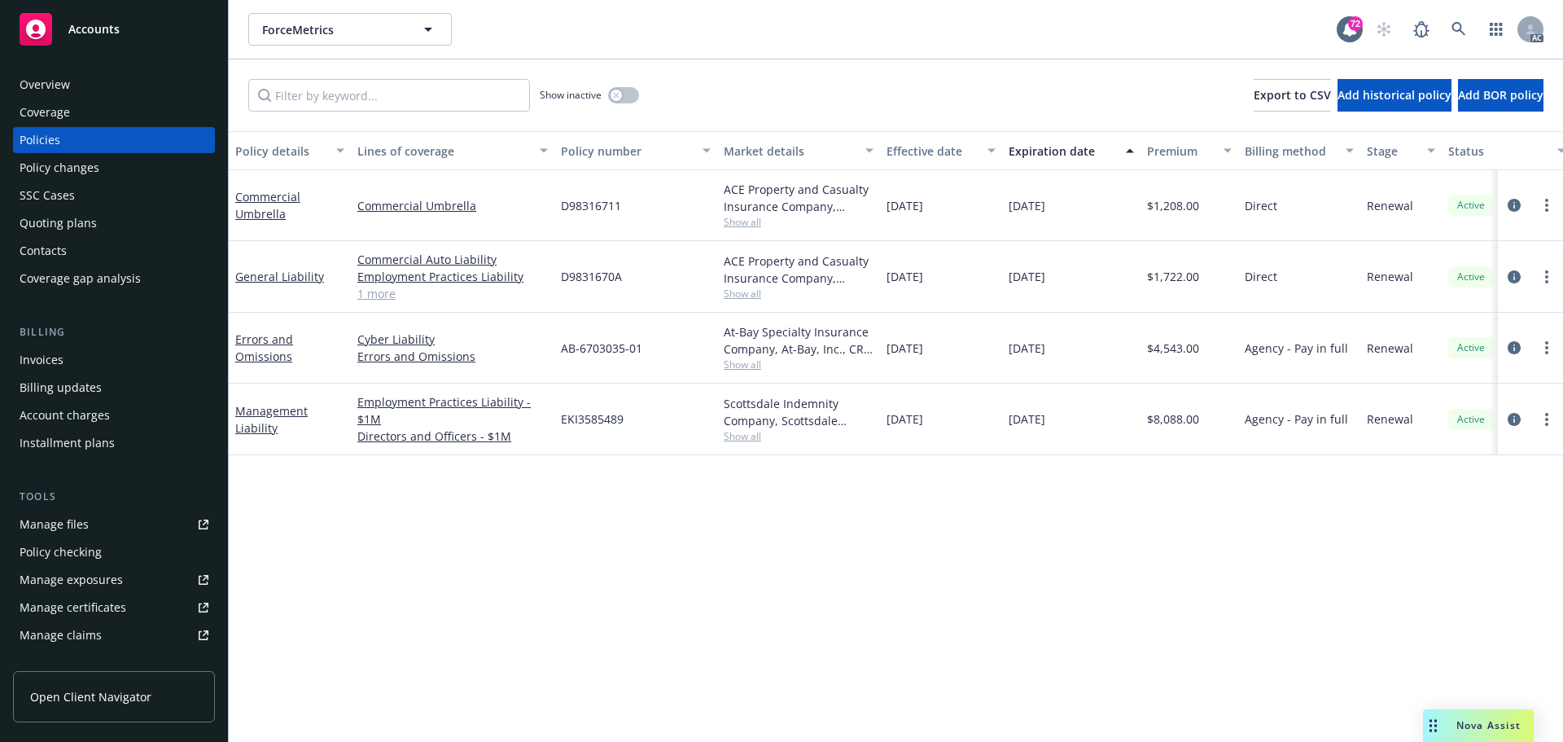
click at [664, 510] on div "Policy details Lines of coverage Policy number Market details Effective date Ex…" at bounding box center [896, 436] width 1334 height 611
click at [738, 364] on span "Show all" at bounding box center [799, 364] width 150 height 14
click at [1190, 532] on div "Policy details Lines of coverage Policy number Market details Effective date Ex…" at bounding box center [896, 436] width 1334 height 611
click at [674, 553] on div "Policy details Lines of coverage Policy number Market details Effective date Ex…" at bounding box center [896, 436] width 1334 height 611
click at [1255, 497] on div "Policy details Lines of coverage Policy number Market details Effective date Ex…" at bounding box center [896, 436] width 1334 height 611
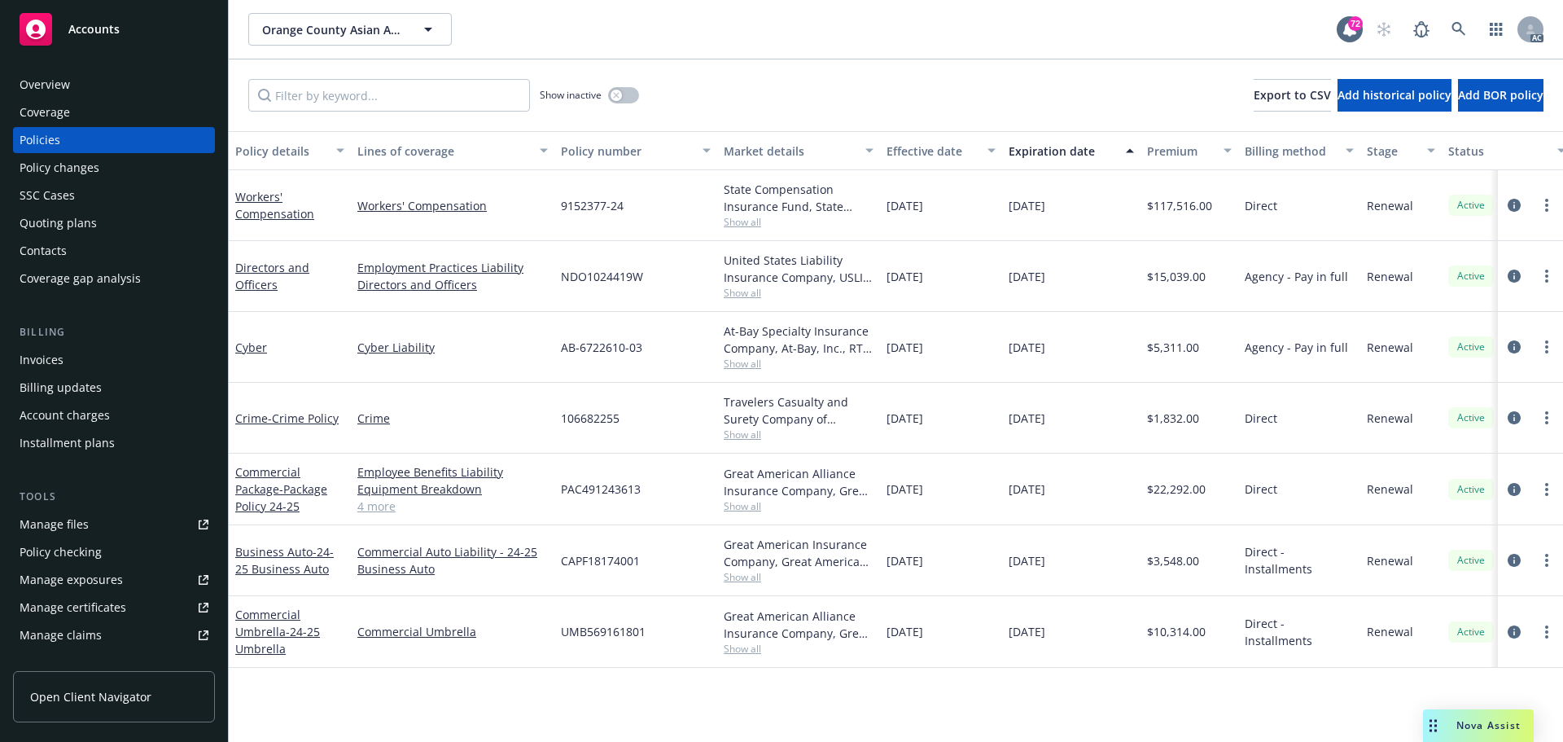
click at [742, 361] on span "Show all" at bounding box center [799, 364] width 150 height 14
click at [756, 221] on span "Show all" at bounding box center [799, 222] width 150 height 14
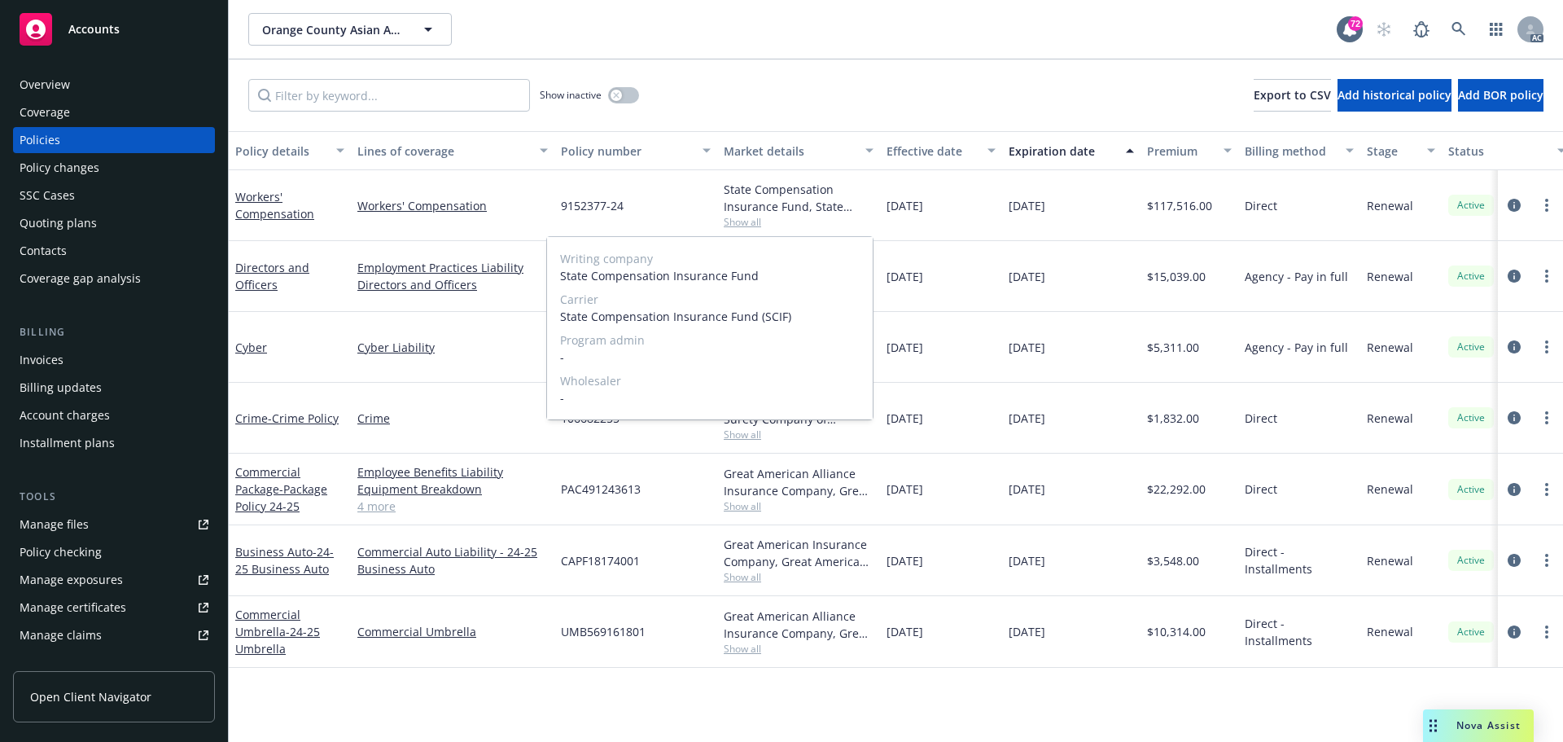
click at [756, 221] on span "Show all" at bounding box center [799, 222] width 150 height 14
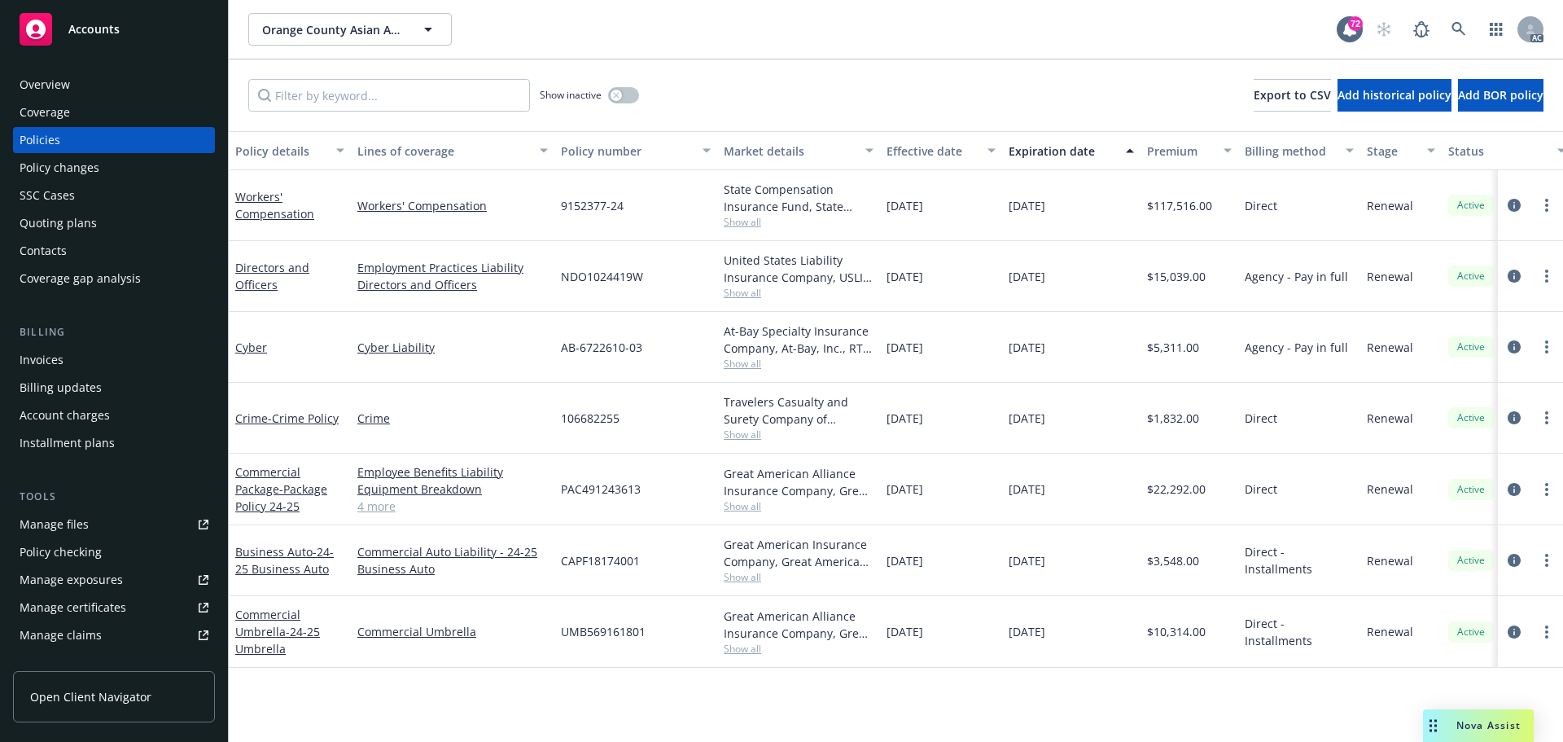
click at [742, 226] on span "Show all" at bounding box center [799, 222] width 150 height 14
click at [92, 164] on div "Policy changes" at bounding box center [60, 168] width 80 height 26
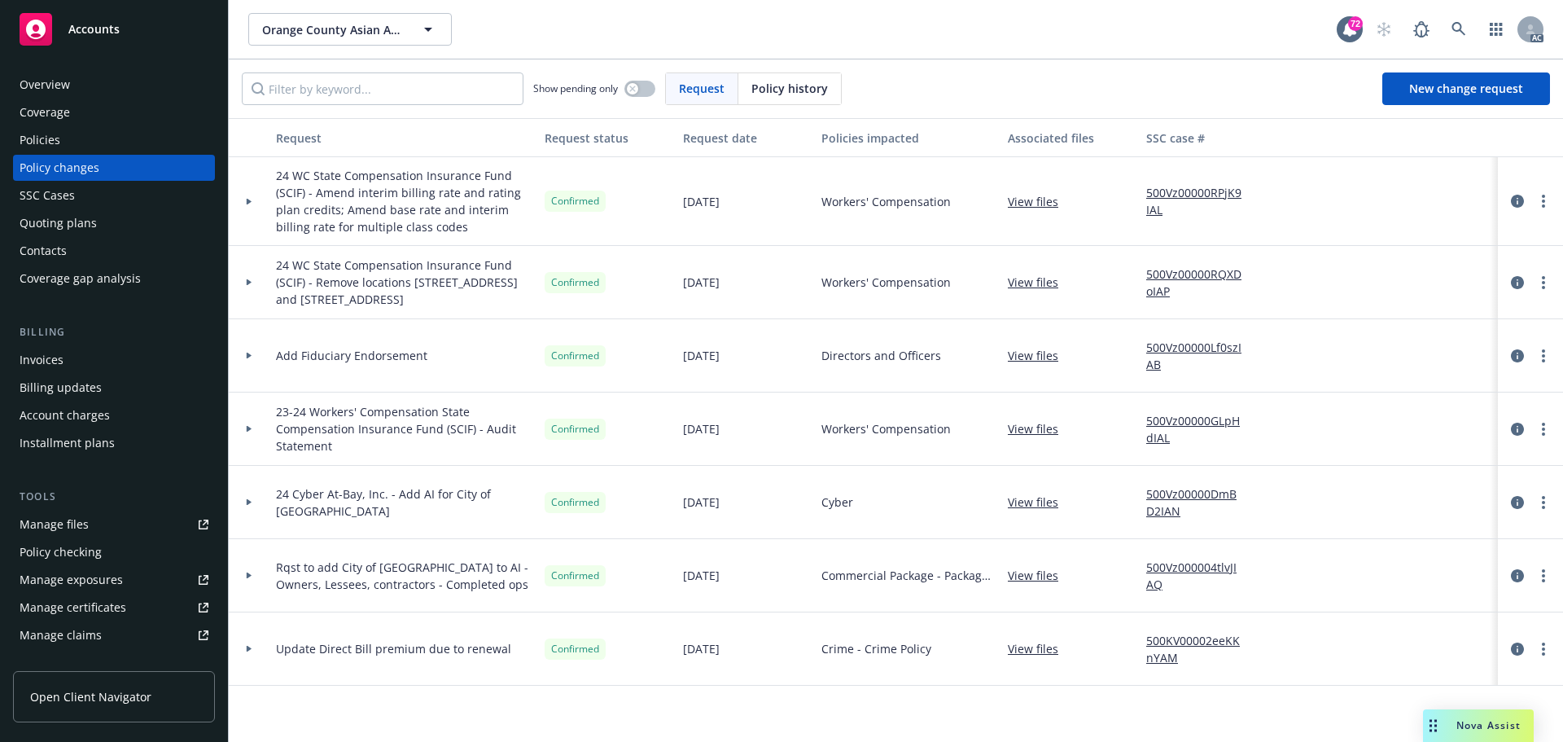
click at [252, 202] on icon at bounding box center [249, 202] width 7 height 6
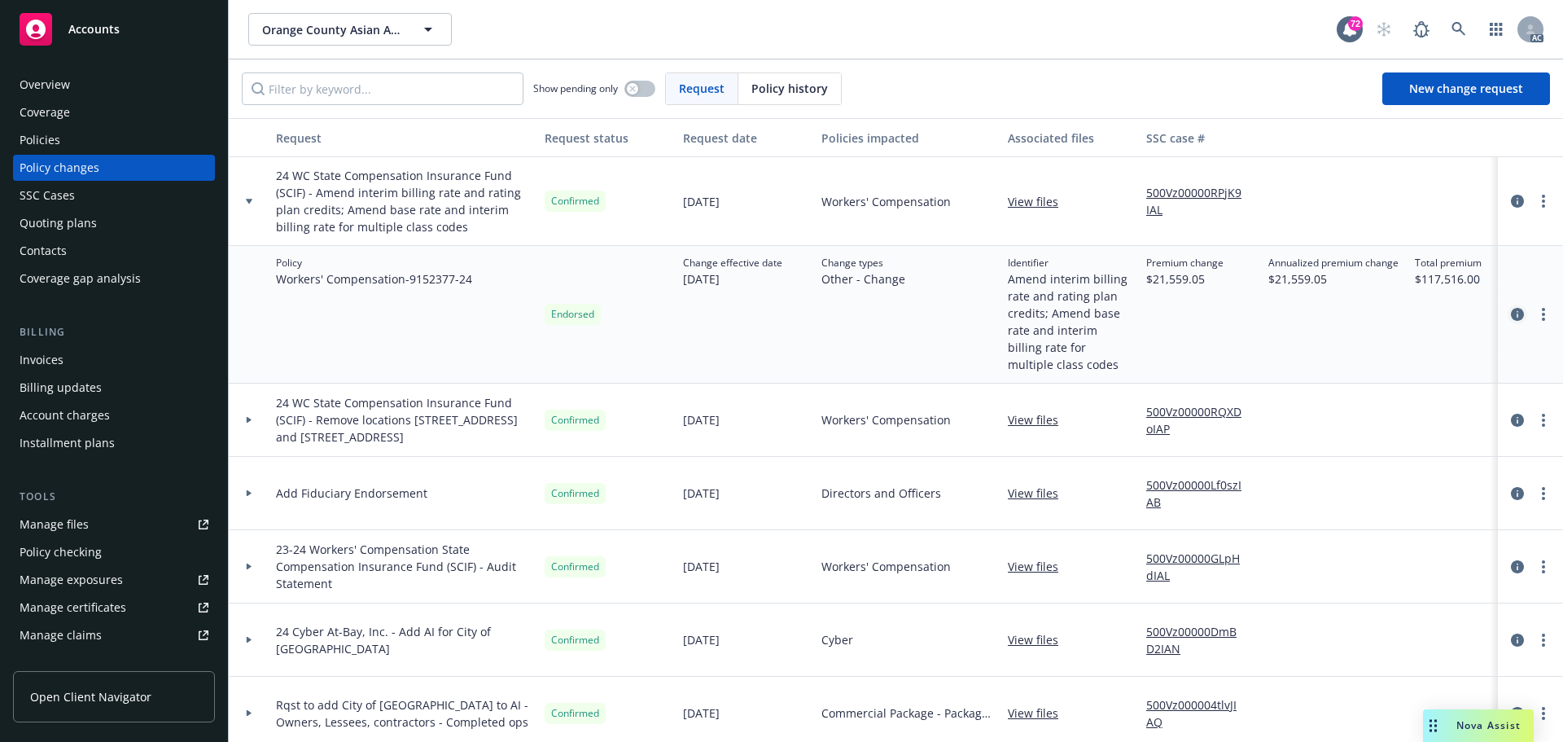
click at [1511, 317] on icon "circleInformation" at bounding box center [1517, 314] width 13 height 13
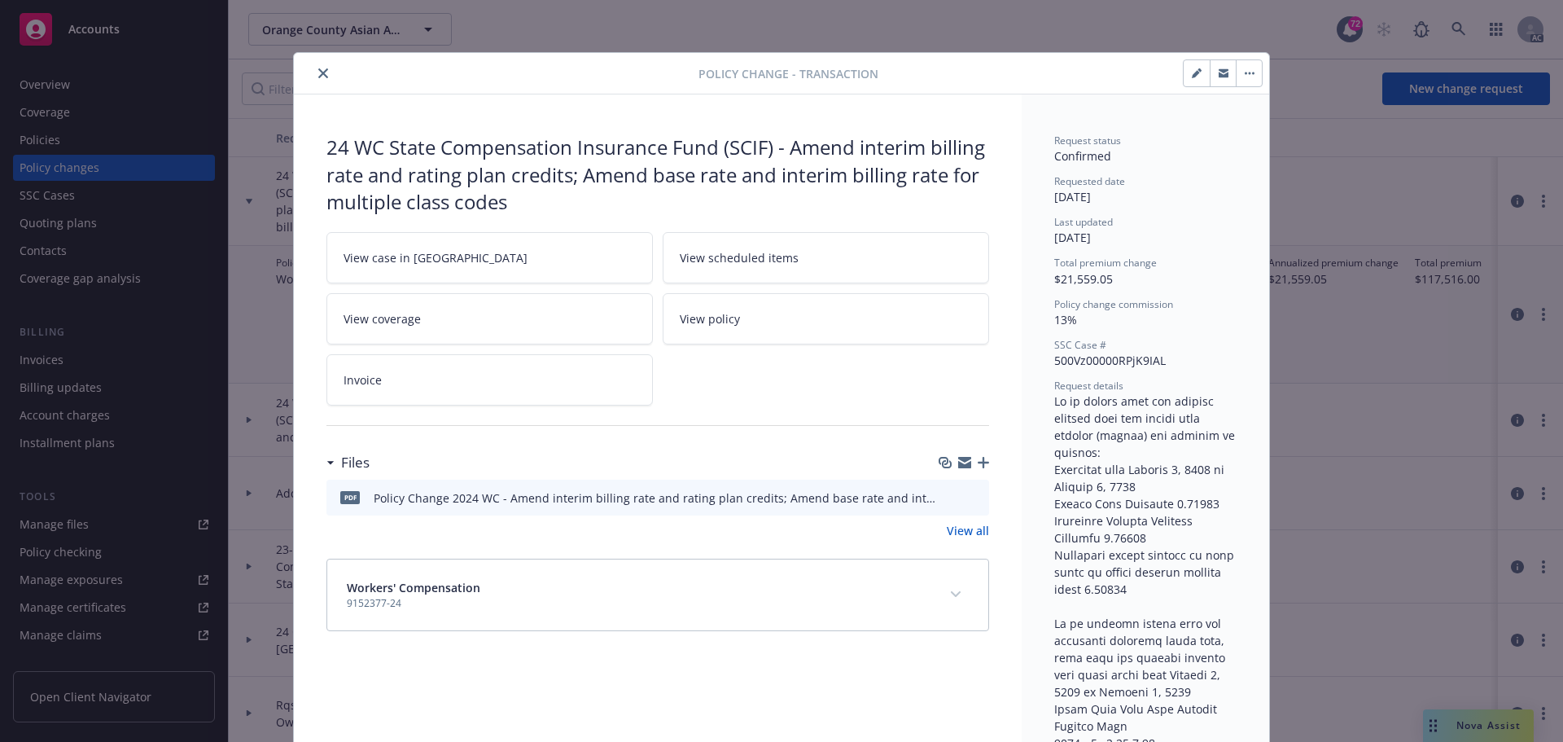
scroll to position [49, 0]
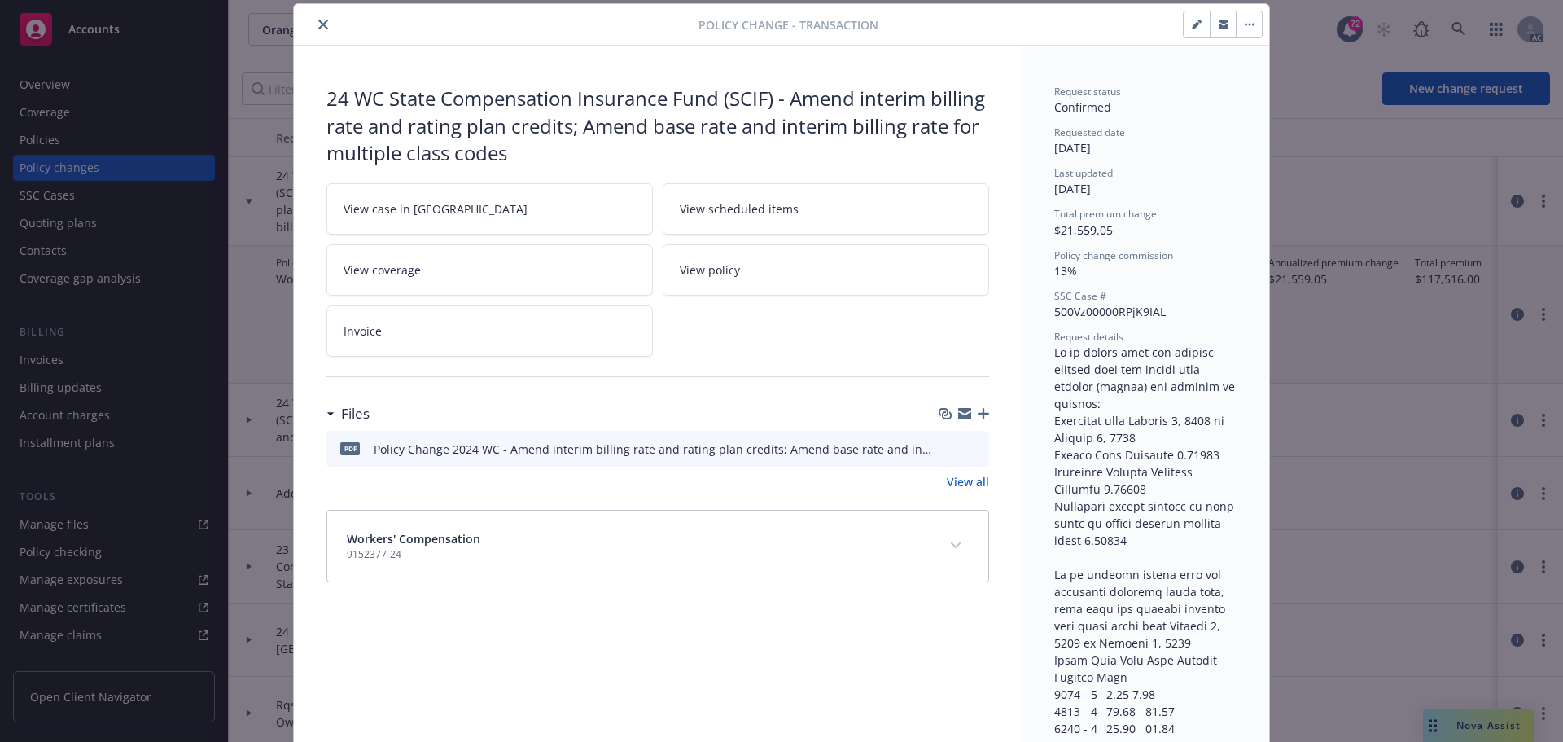
click at [967, 445] on icon "preview file" at bounding box center [973, 447] width 15 height 11
click at [318, 26] on icon "close" at bounding box center [323, 25] width 10 height 10
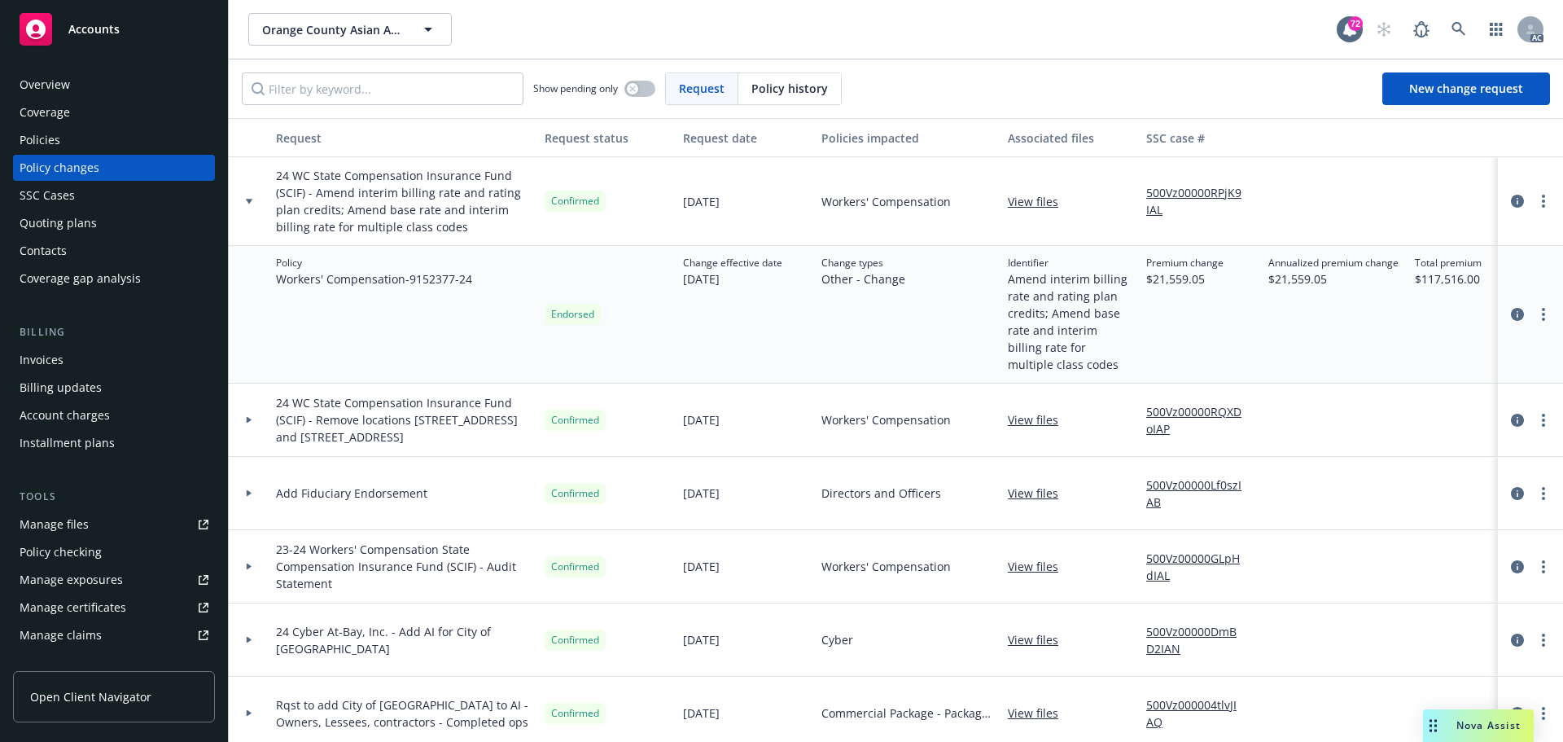
click at [255, 422] on div at bounding box center [249, 420] width 28 height 6
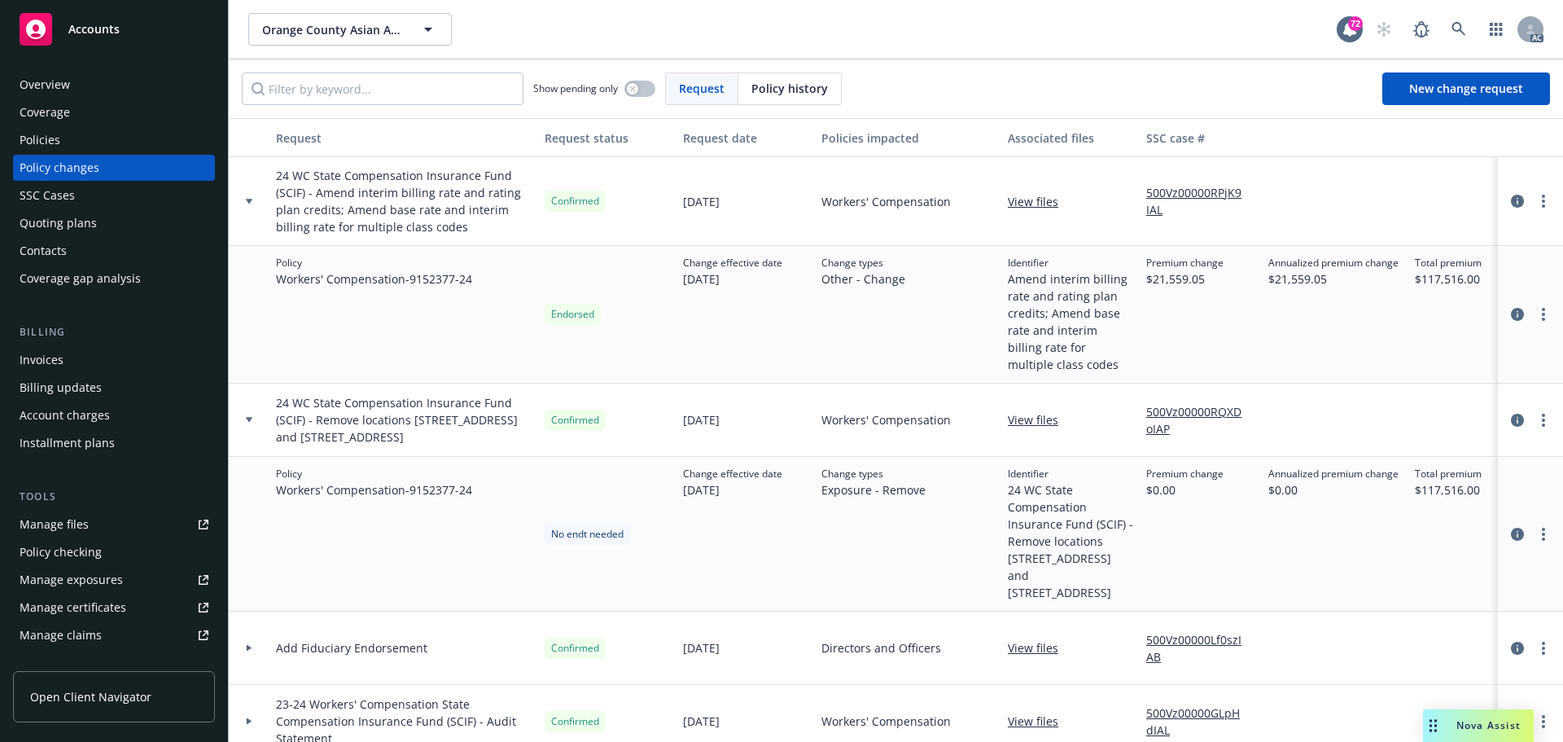
click at [255, 422] on div at bounding box center [249, 420] width 28 height 6
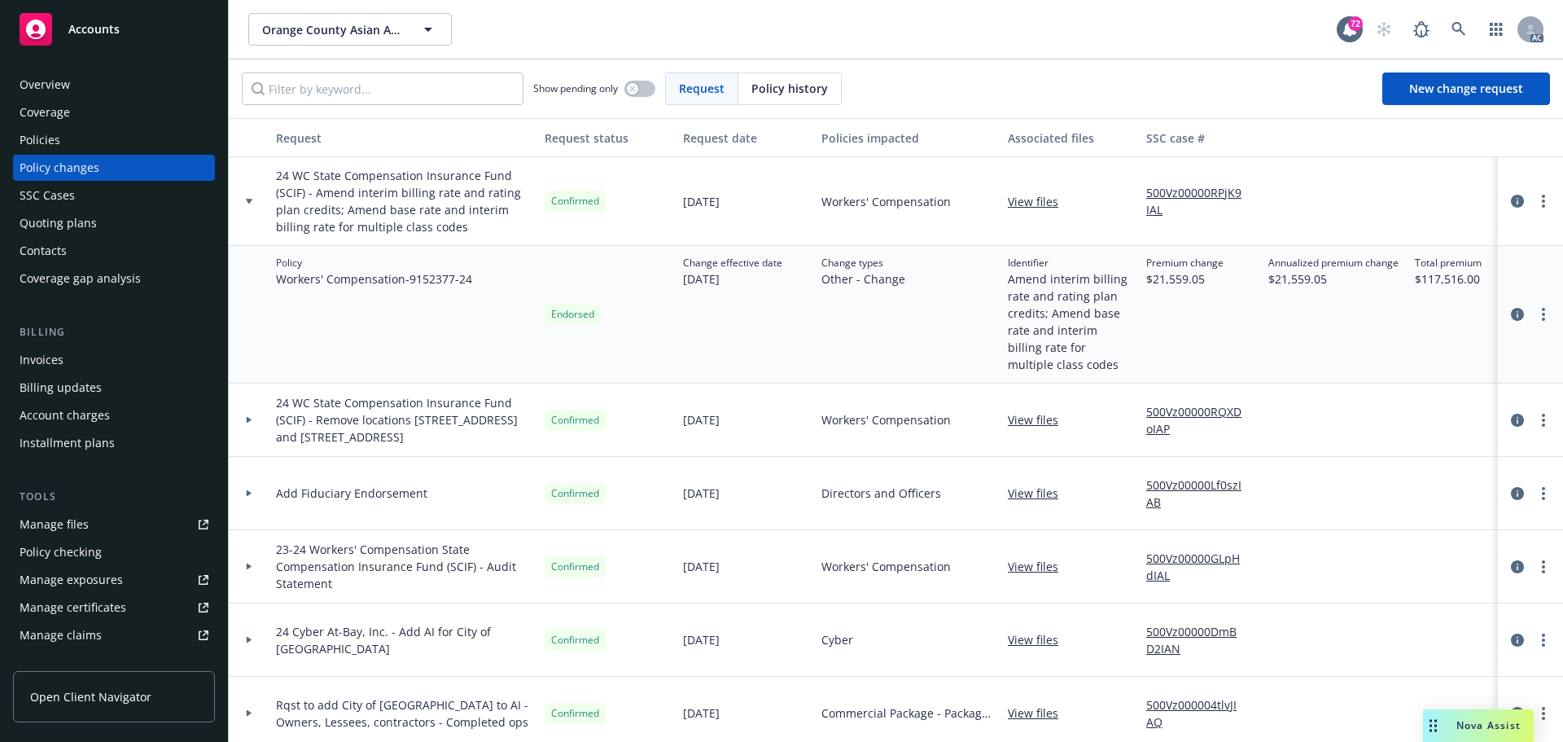
click at [255, 423] on div at bounding box center [249, 419] width 41 height 73
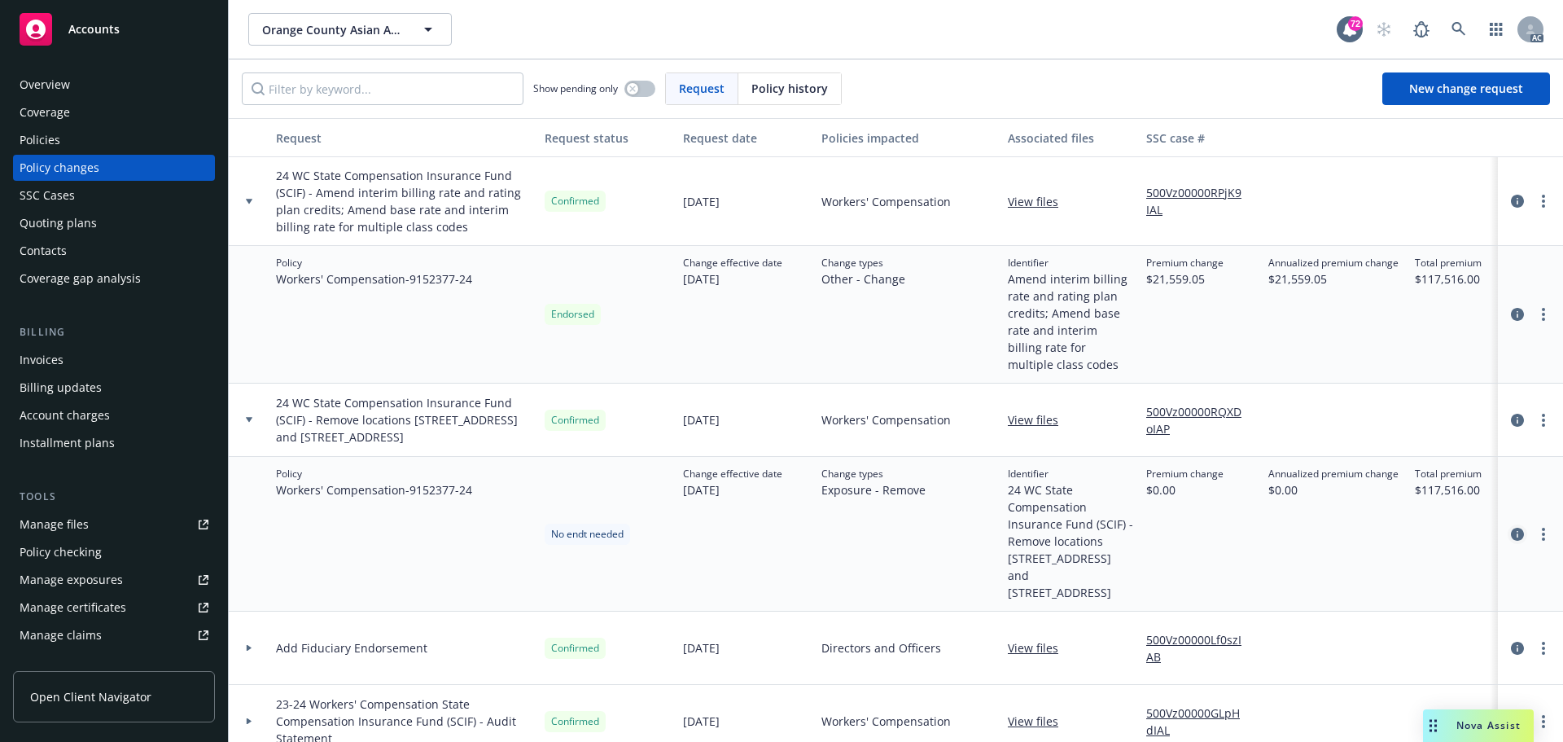
click at [1511, 534] on icon "circleInformation" at bounding box center [1517, 534] width 13 height 13
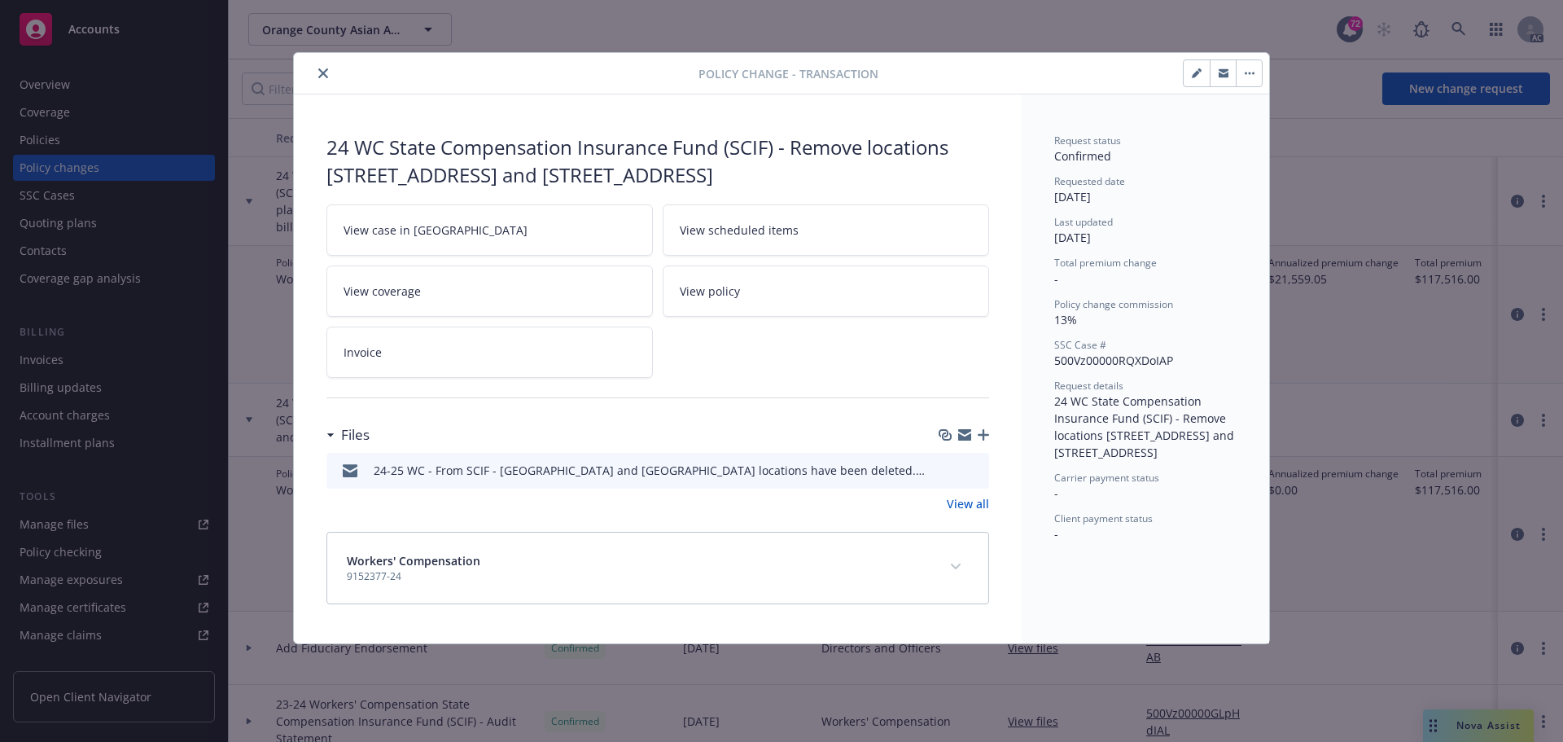
click at [974, 469] on icon "preview file" at bounding box center [973, 468] width 15 height 11
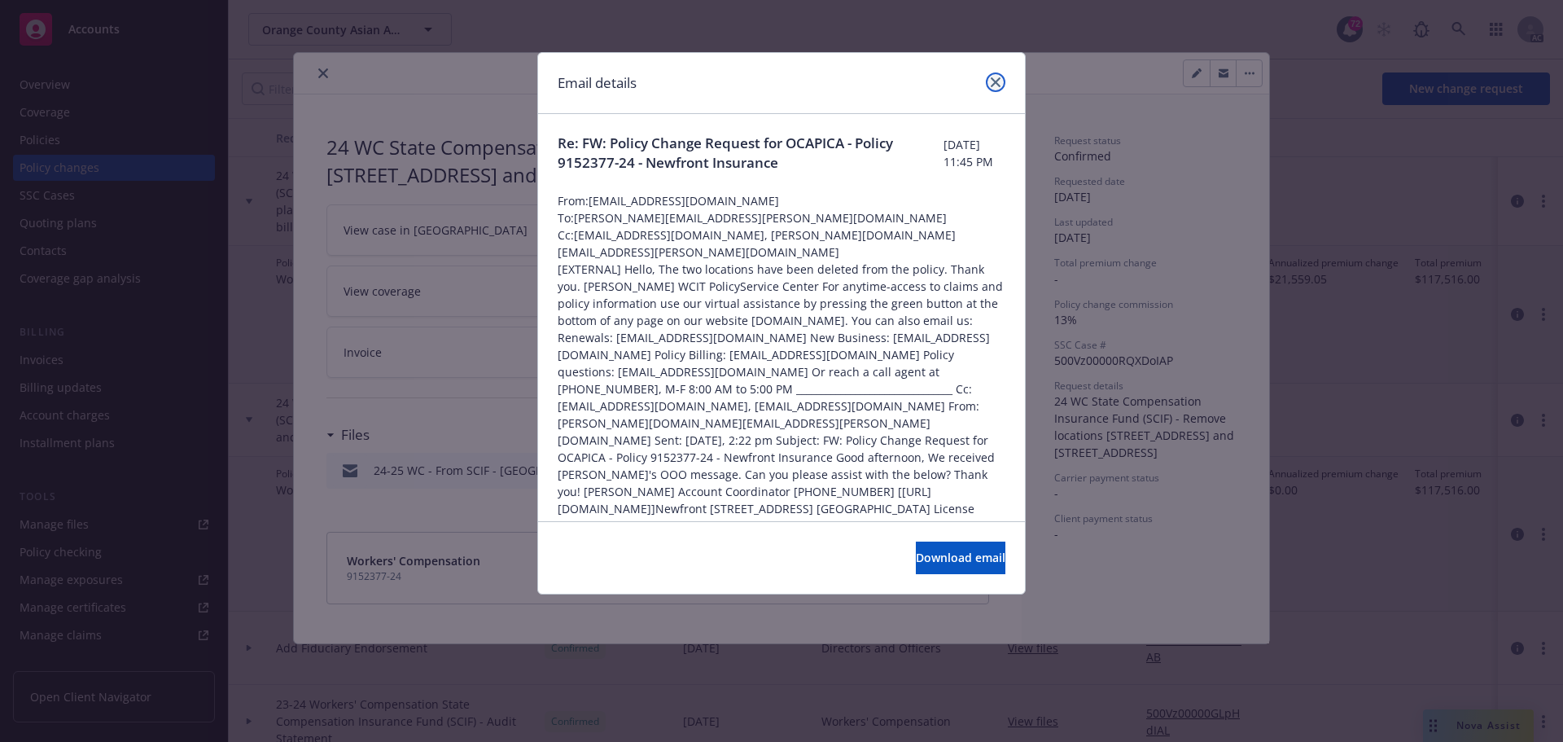
click at [995, 81] on icon "close" at bounding box center [996, 82] width 10 height 10
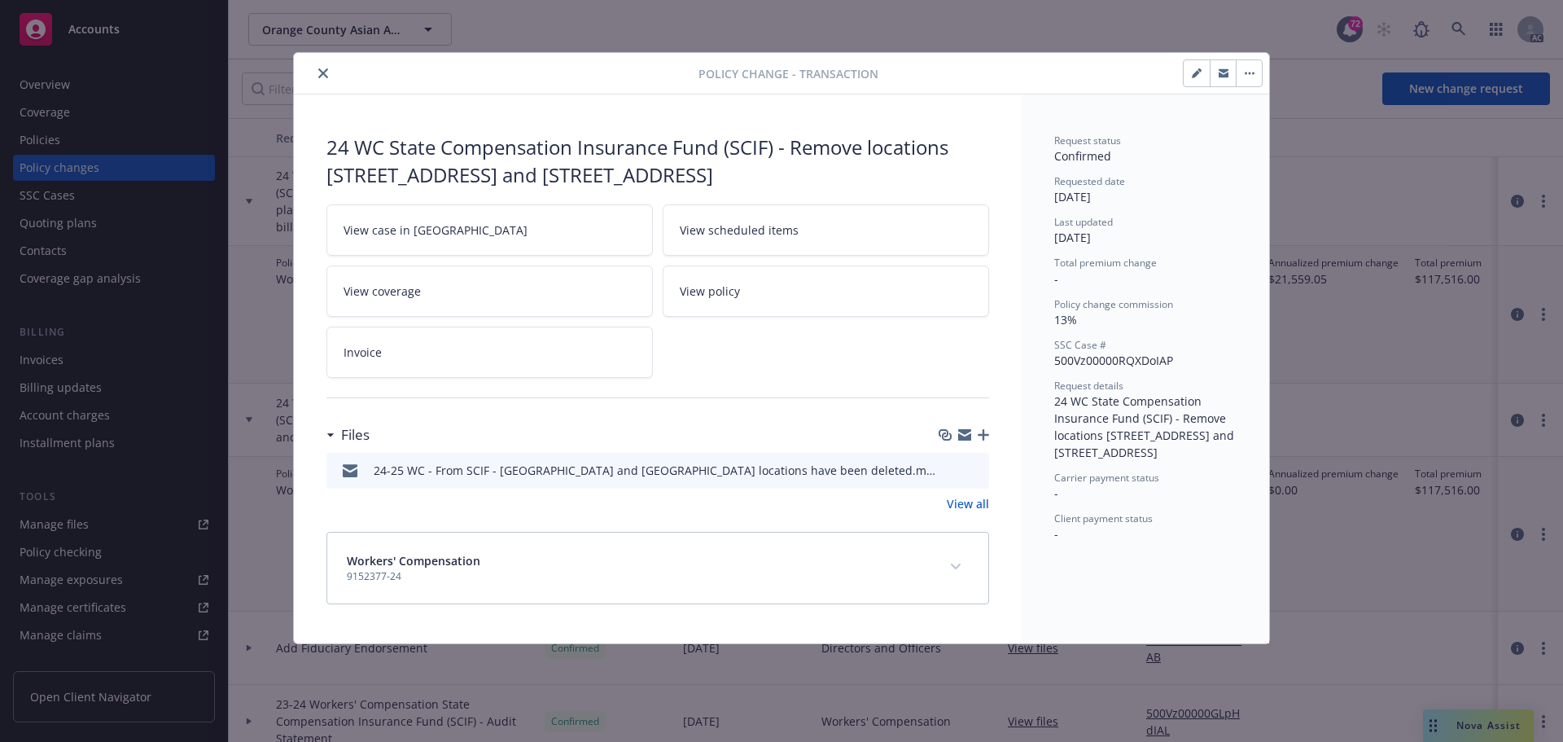
drag, startPoint x: 1222, startPoint y: 457, endPoint x: 1053, endPoint y: 403, distance: 177.7
click at [1053, 403] on div "Request status Confirmed Requested date 08/28/2025 Last updated 08/29/2025 Tota…" at bounding box center [1145, 368] width 247 height 549
copy span "24 WC State Compensation Insurance Fund (SCIF) - Remove locations 12966 Garden …"
click at [326, 75] on icon "close" at bounding box center [323, 73] width 10 height 10
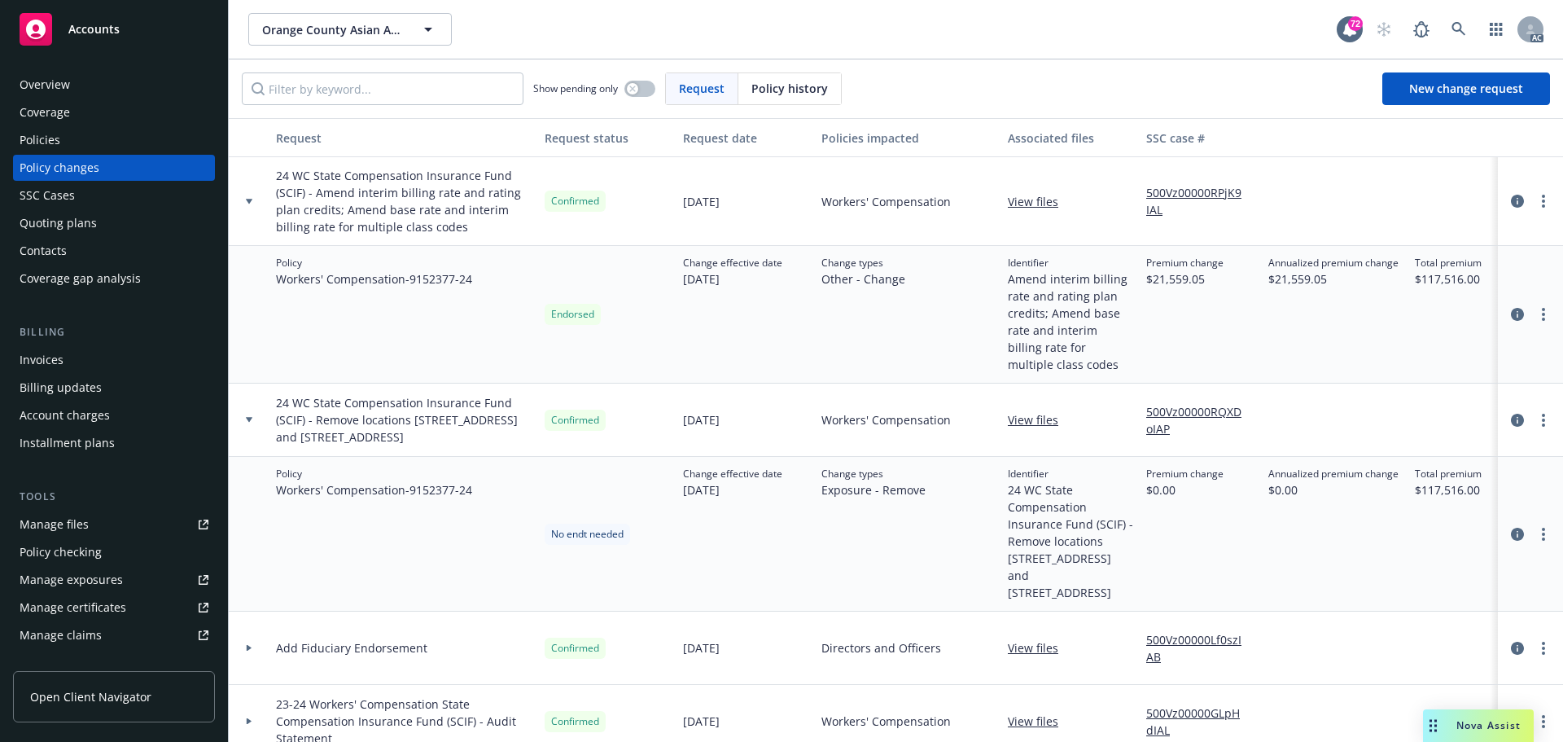
click at [252, 419] on icon at bounding box center [249, 420] width 7 height 6
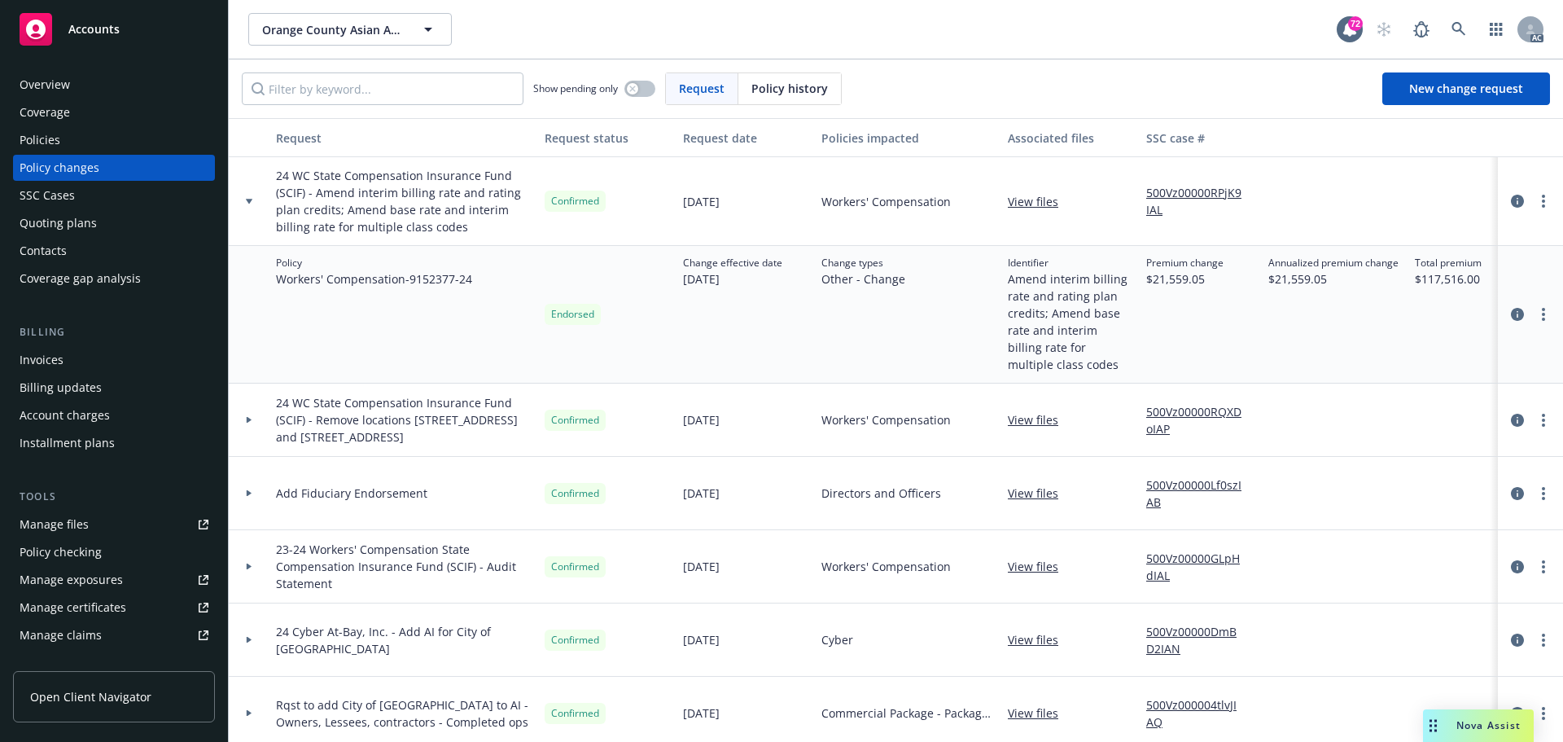
click at [250, 205] on div at bounding box center [249, 201] width 41 height 89
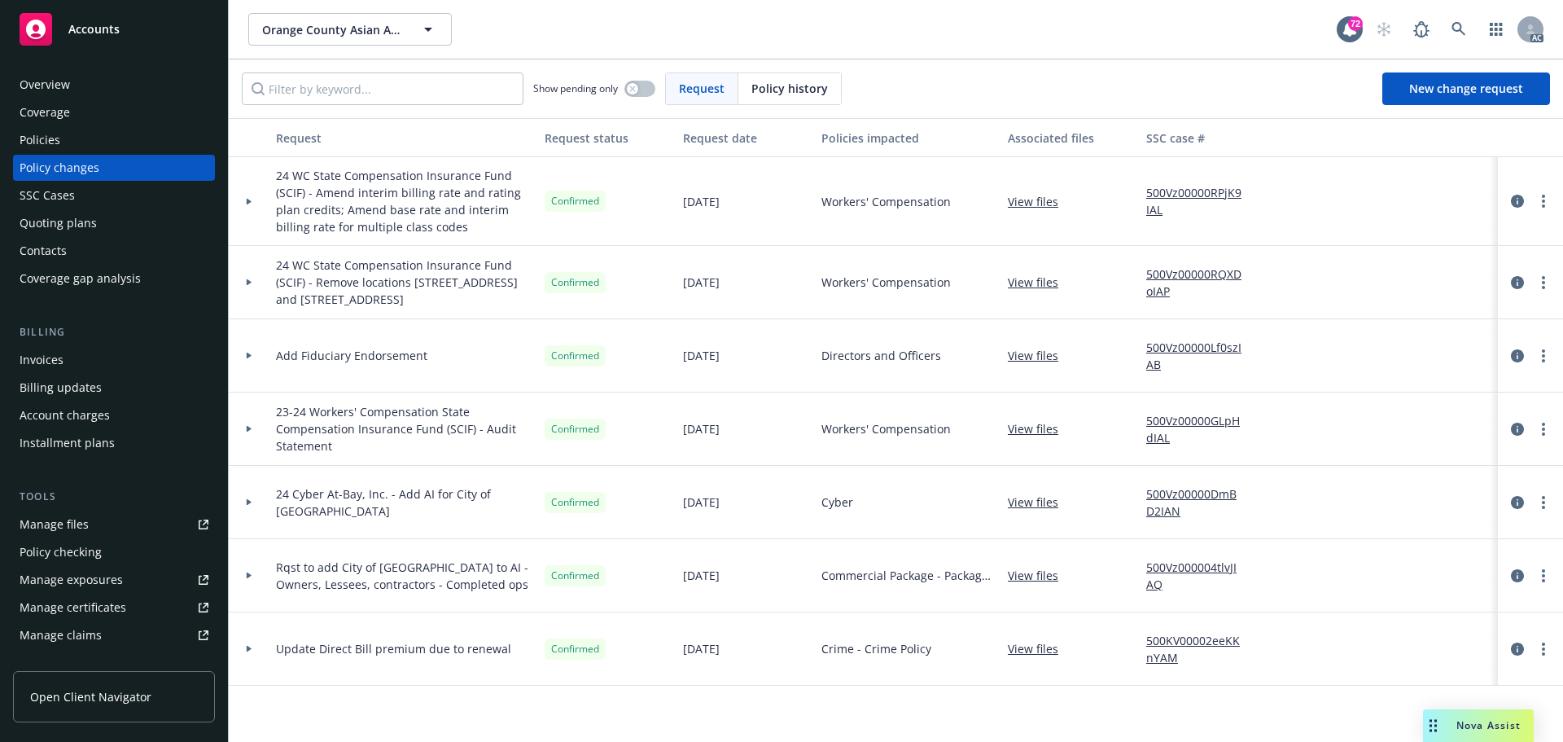
click at [74, 140] on div "Policies" at bounding box center [114, 140] width 189 height 26
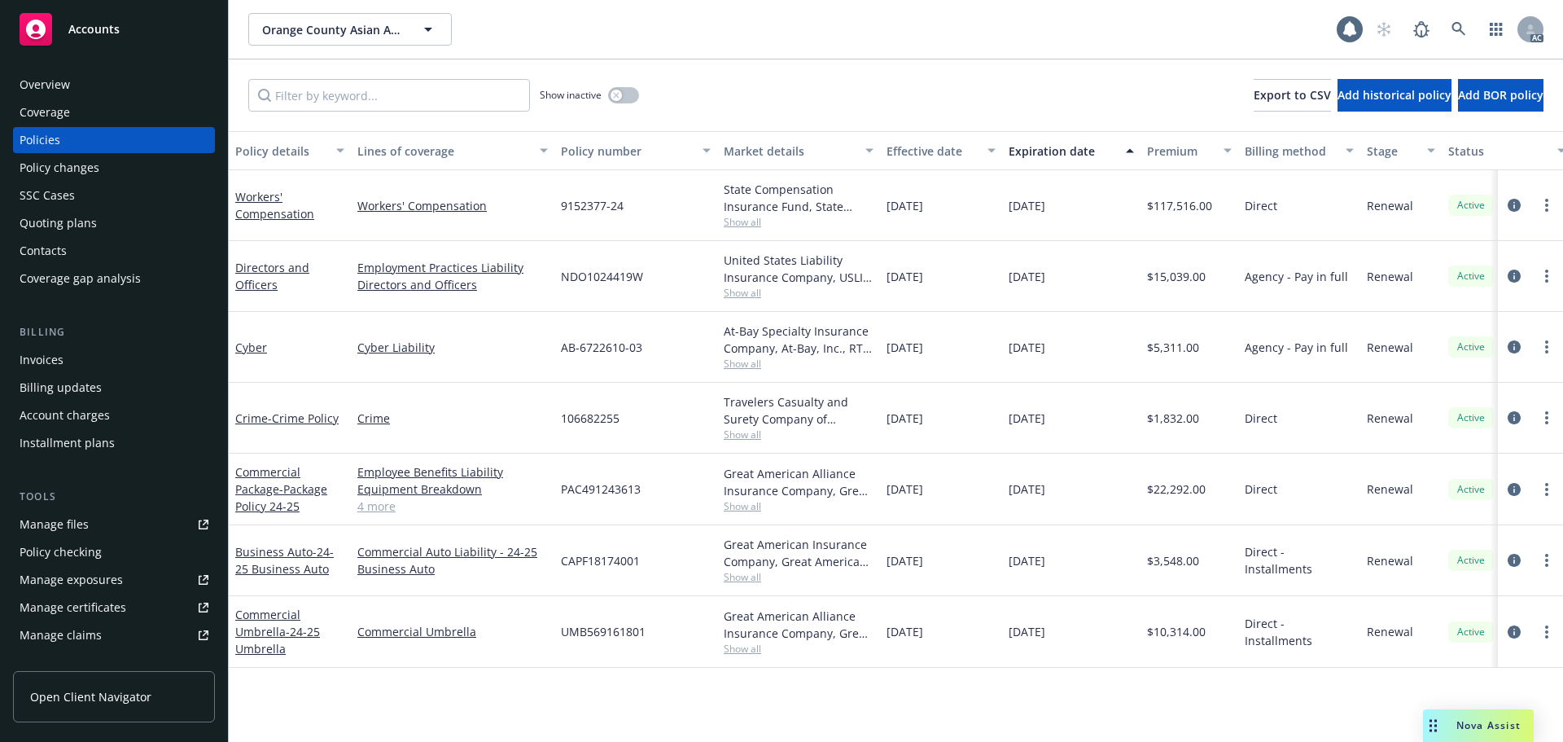
click at [82, 168] on div "Policy changes" at bounding box center [60, 168] width 80 height 26
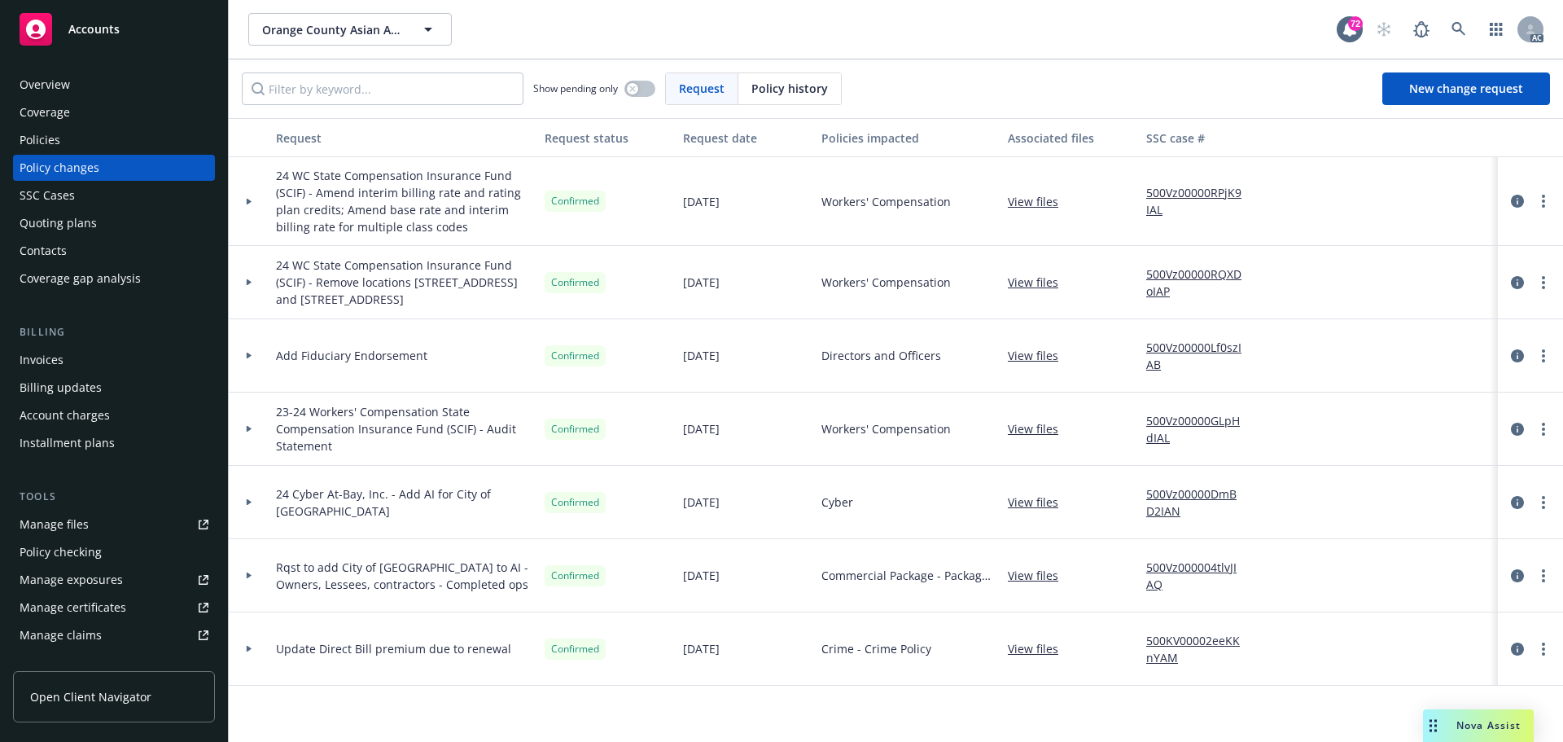
click at [73, 142] on div "Policies" at bounding box center [114, 140] width 189 height 26
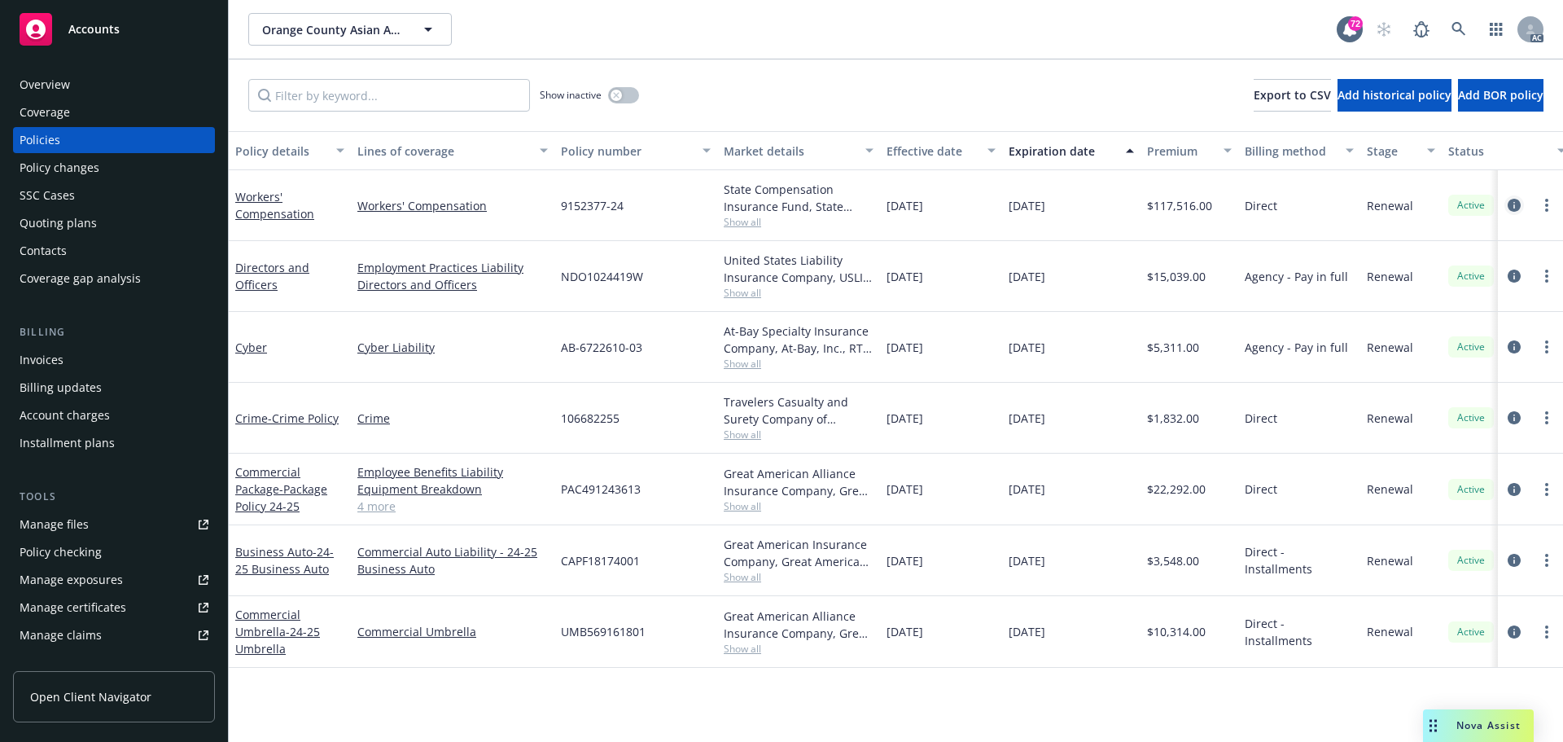
click at [1511, 203] on icon "circleInformation" at bounding box center [1514, 205] width 13 height 13
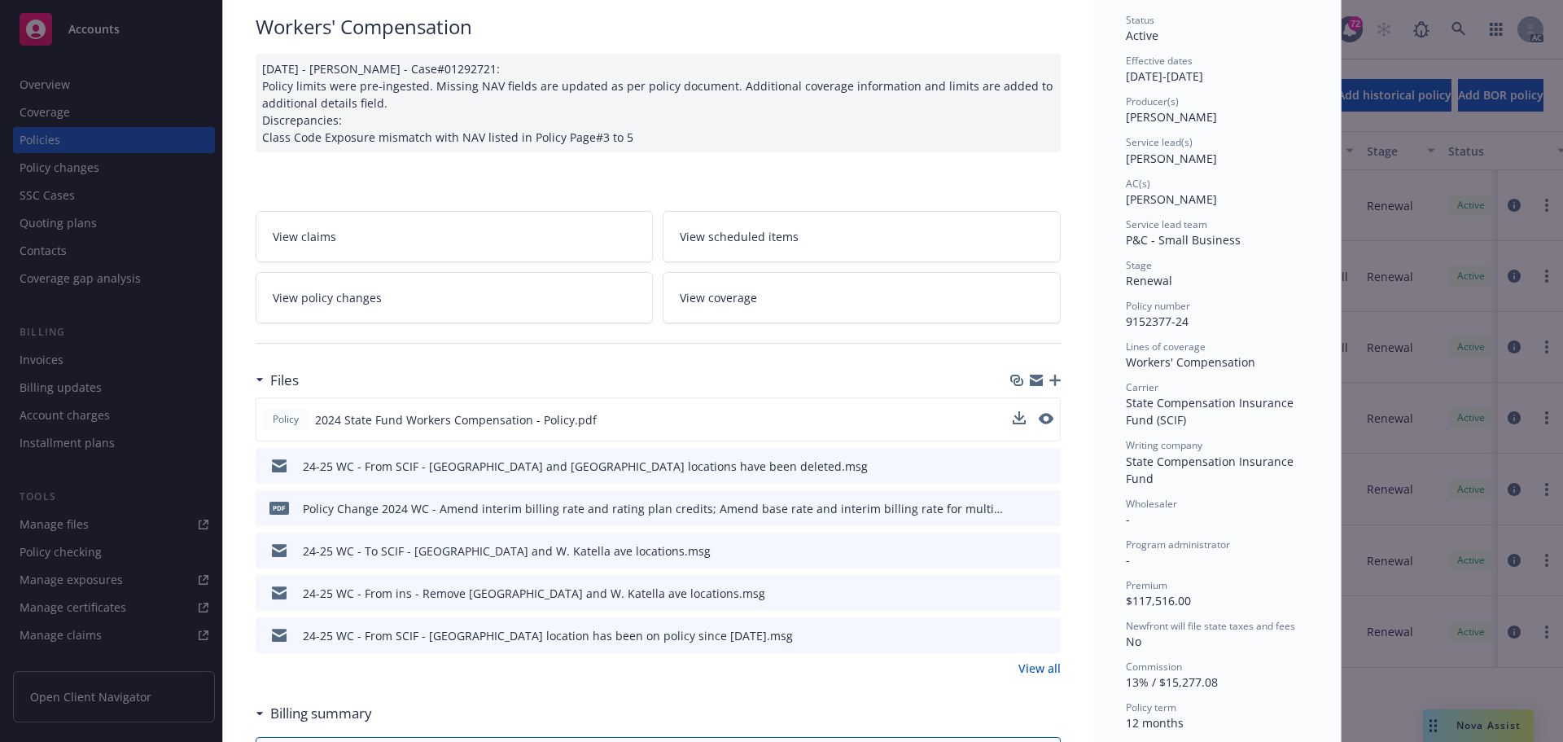
scroll to position [130, 0]
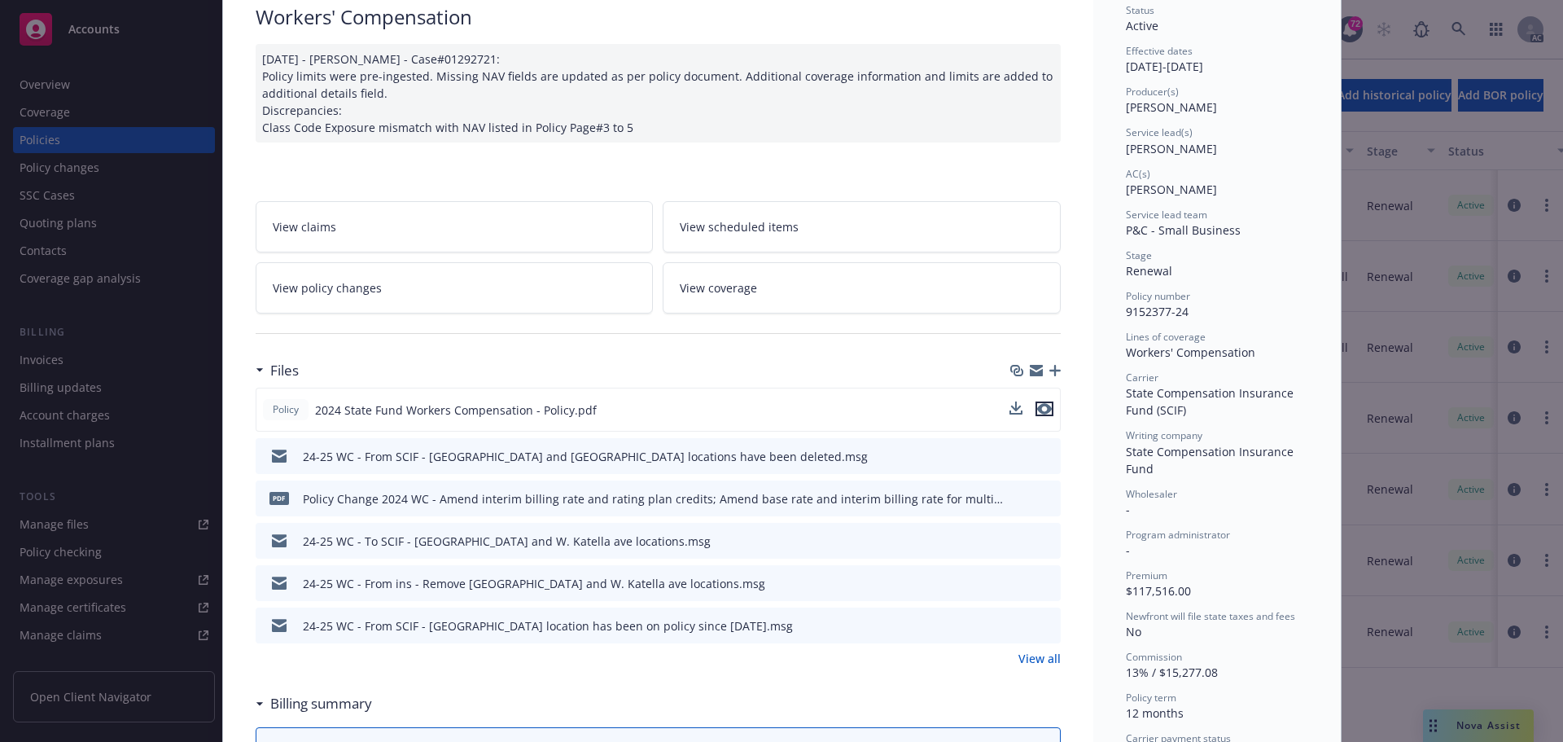
click at [1045, 409] on icon "preview file" at bounding box center [1044, 408] width 15 height 11
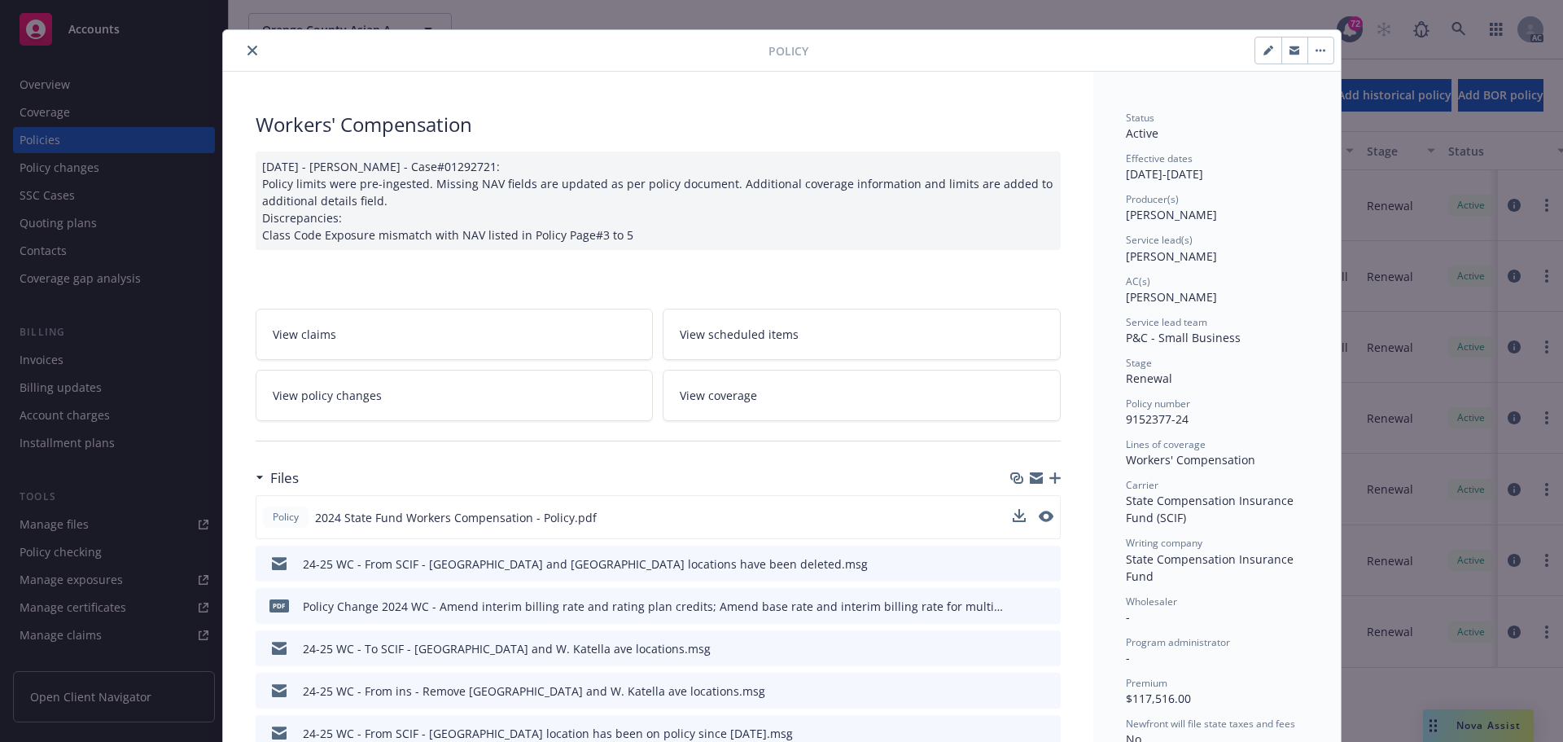
scroll to position [0, 0]
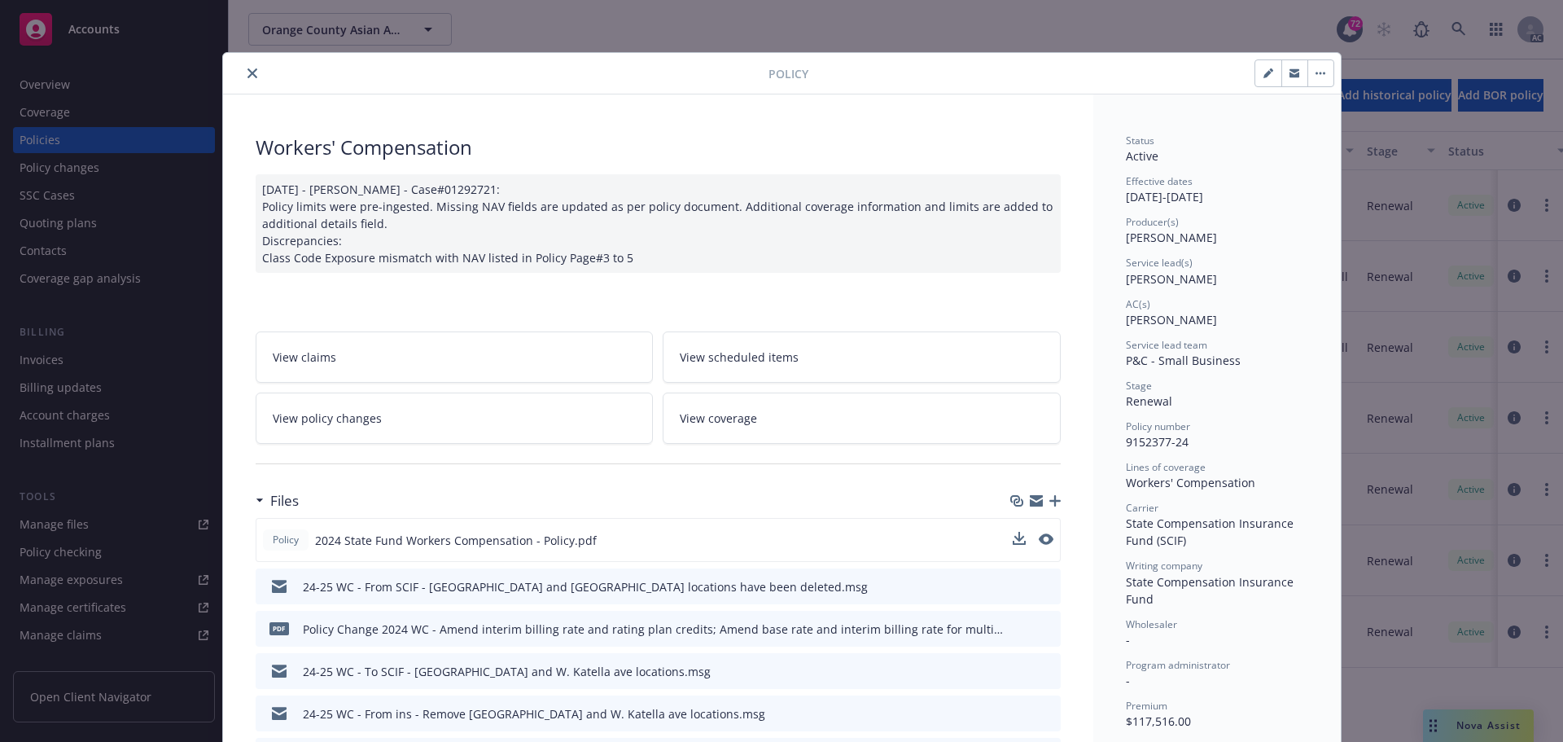
click at [247, 74] on icon "close" at bounding box center [252, 73] width 10 height 10
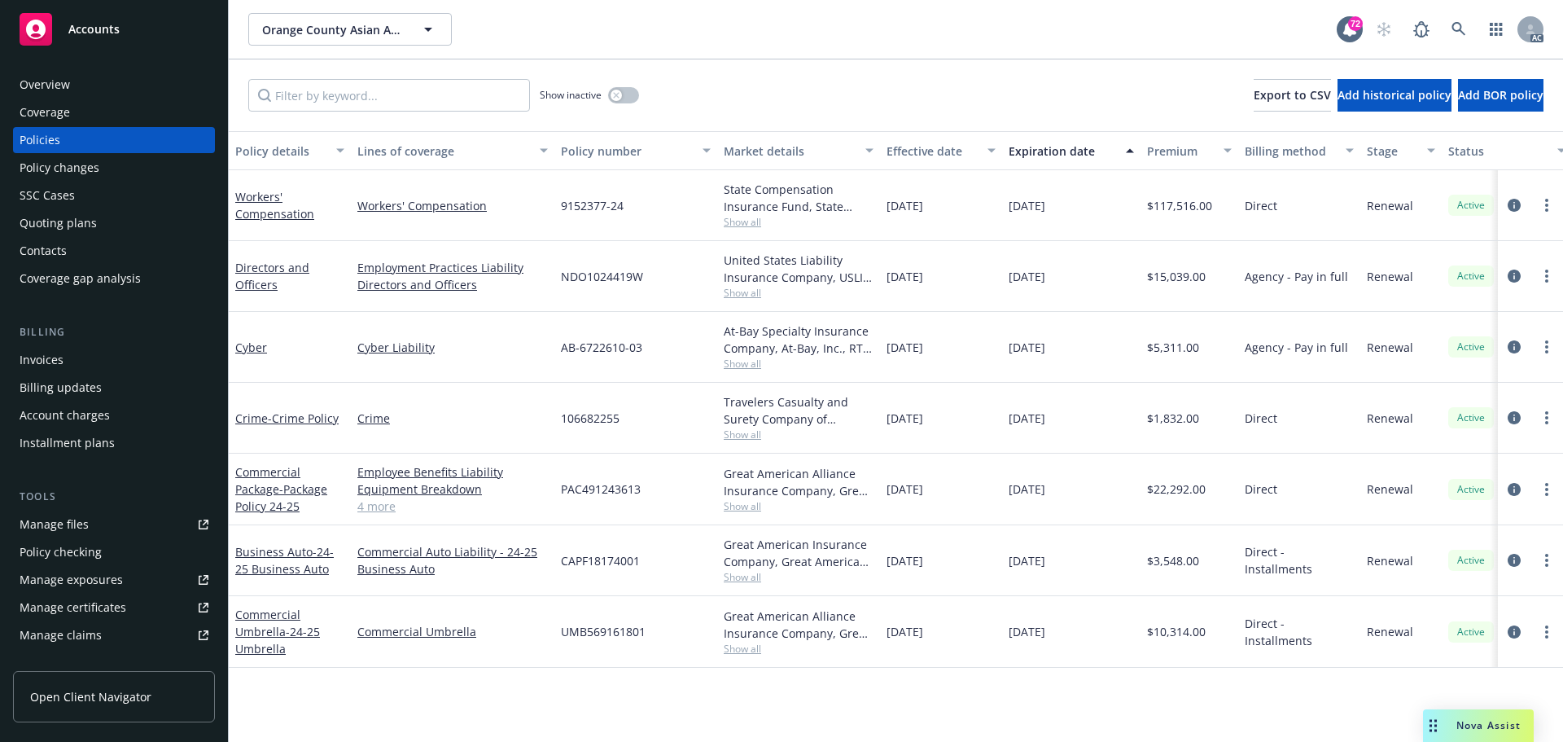
click at [60, 523] on div "Manage files" at bounding box center [54, 524] width 69 height 26
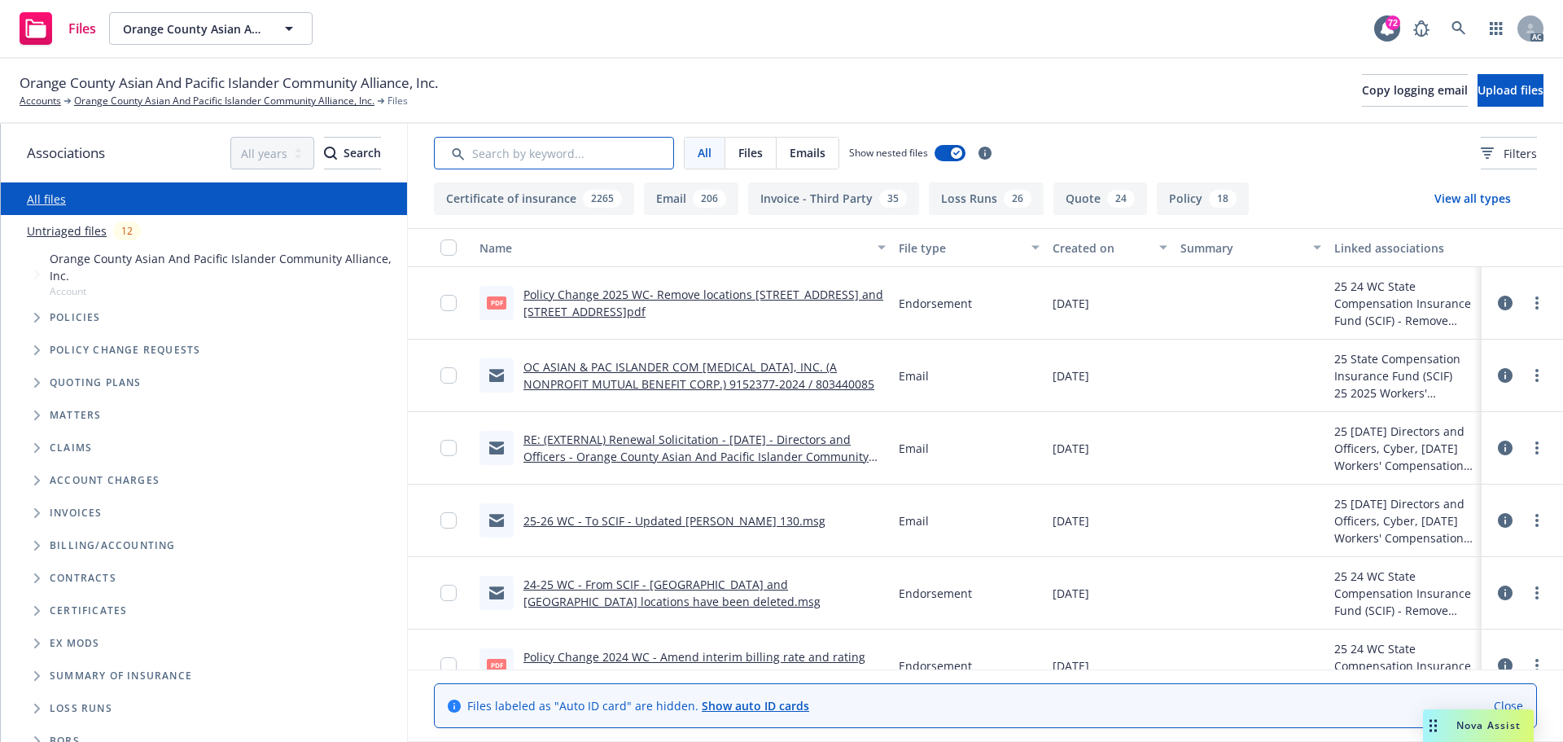
click at [540, 156] on input "Search by keyword..." at bounding box center [554, 153] width 240 height 33
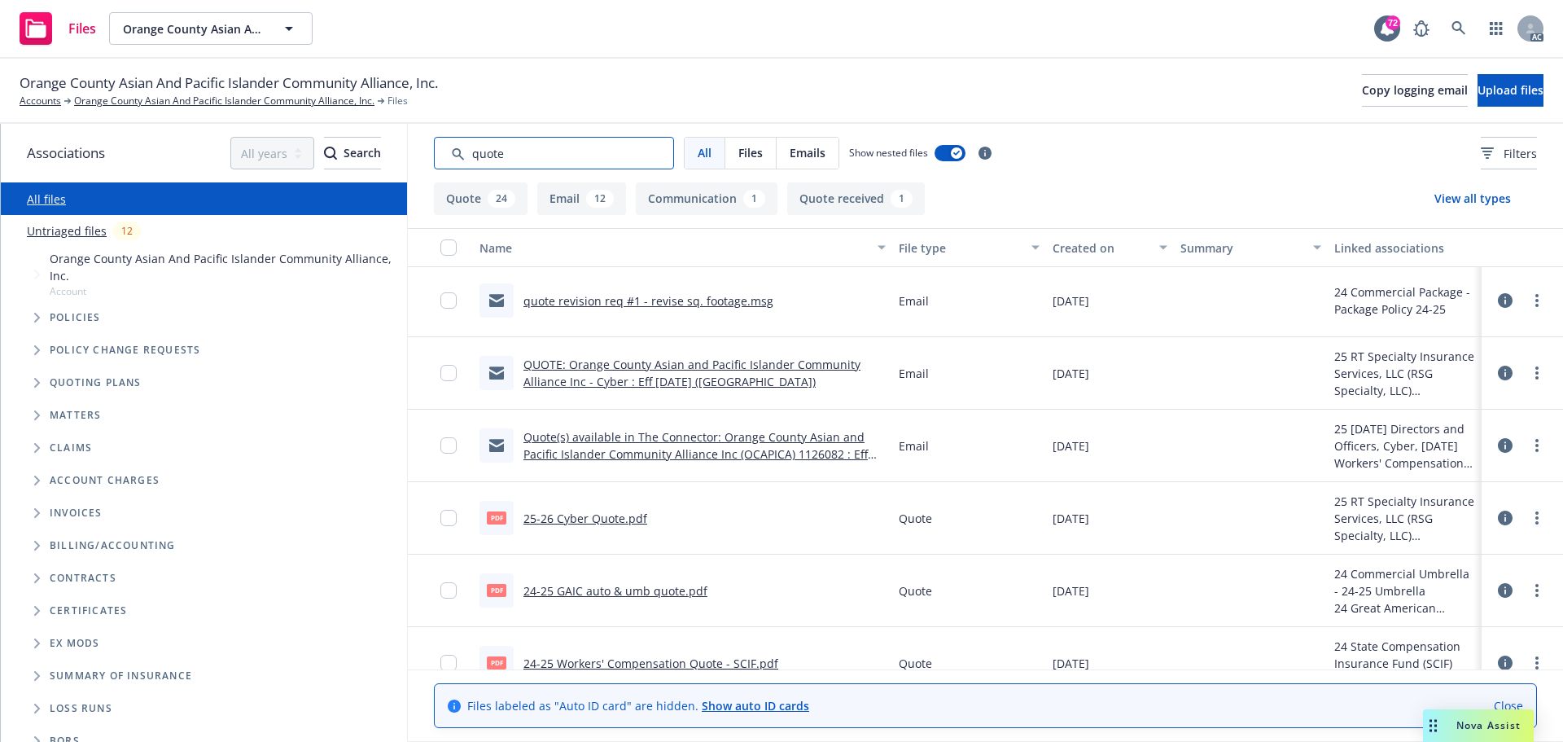
scroll to position [163, 0]
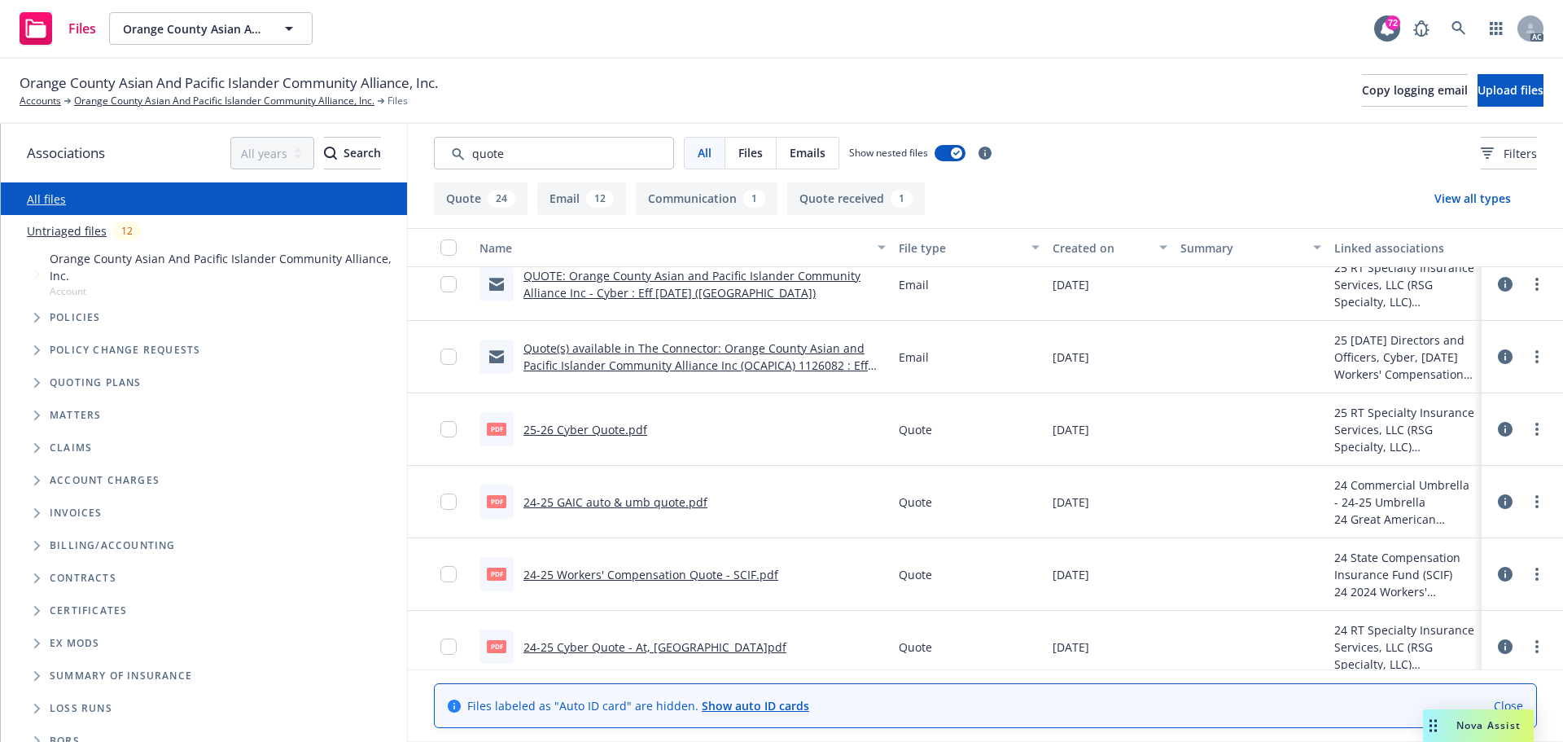
click at [583, 578] on link "24-25 Workers' Compensation Quote - SCIF.pdf" at bounding box center [650, 574] width 255 height 15
click at [551, 160] on input "Search by keyword..." at bounding box center [554, 153] width 240 height 33
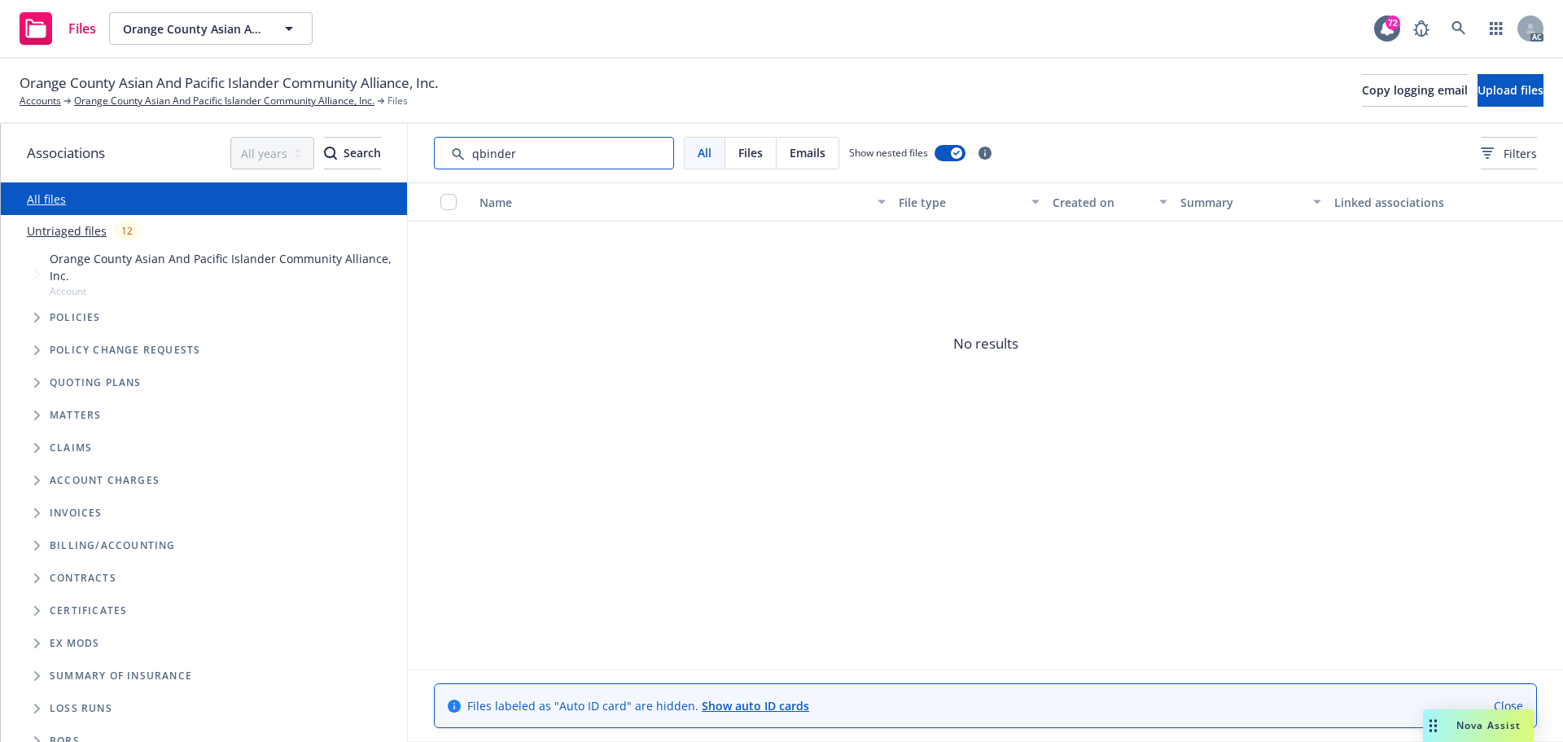
click at [484, 153] on input "Search by keyword..." at bounding box center [554, 153] width 240 height 33
click at [482, 154] on input "Search by keyword..." at bounding box center [554, 153] width 240 height 33
type input "binder"
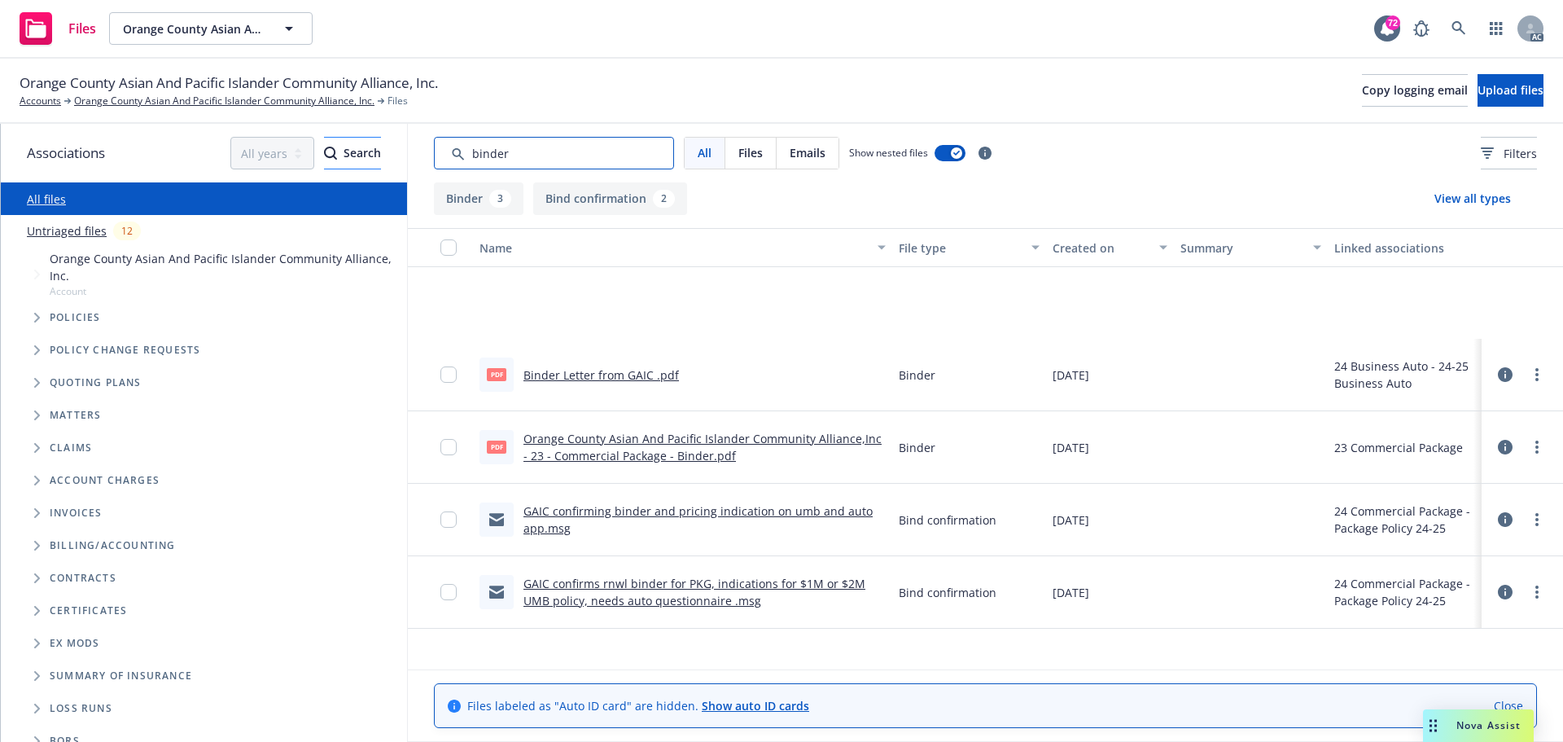
drag, startPoint x: 573, startPoint y: 153, endPoint x: 339, endPoint y: 153, distance: 234.5
click at [339, 153] on div "Associations All years 2027 2026 2025 2024 2023 2022 2021 2020 2019 2018 2017 2…" at bounding box center [782, 433] width 1562 height 618
